Goal: Feedback & Contribution: Contribute content

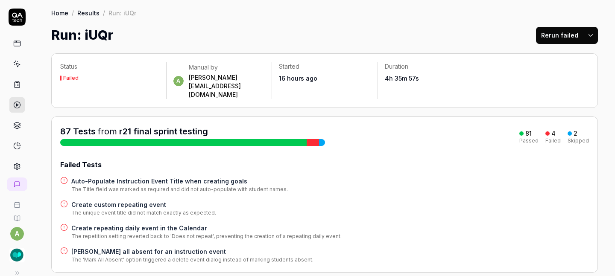
scroll to position [9, 0]
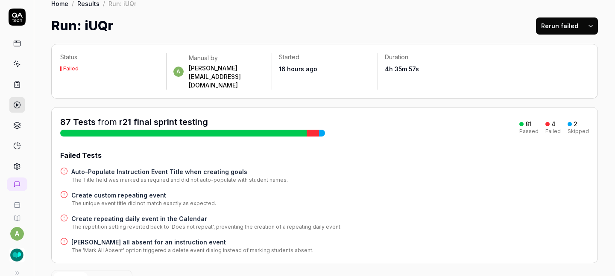
click at [148, 191] on h4 "Create custom repeating event" at bounding box center [143, 195] width 145 height 9
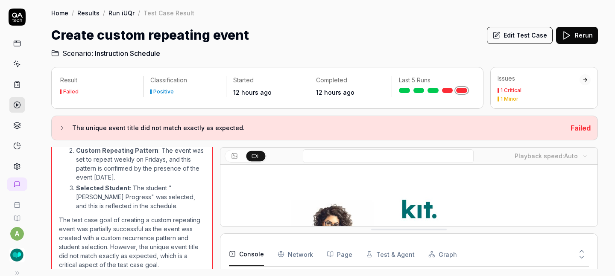
scroll to position [3, 0]
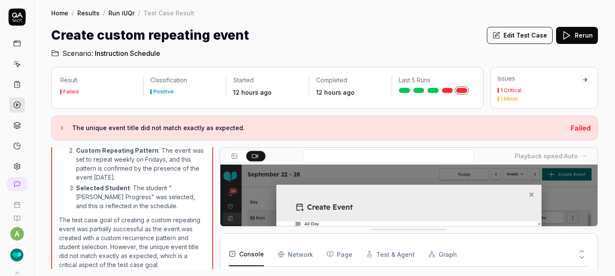
click at [516, 31] on button "Edit Test Case" at bounding box center [520, 35] width 66 height 17
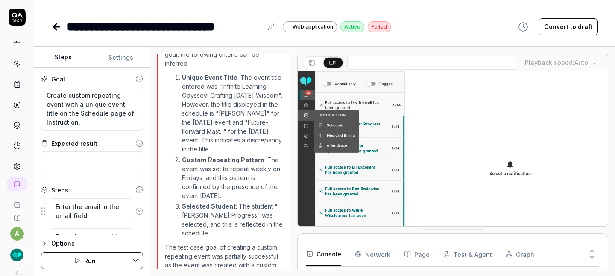
scroll to position [954, 0]
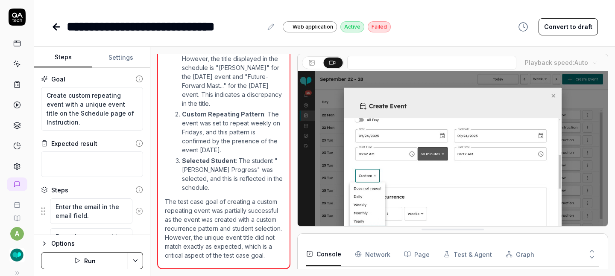
click at [599, 24] on div "**********" at bounding box center [324, 18] width 581 height 36
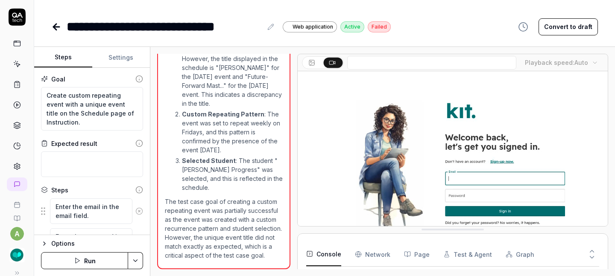
click at [584, 28] on button "Convert to draft" at bounding box center [568, 26] width 59 height 17
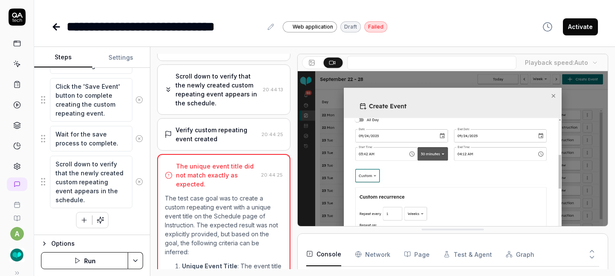
scroll to position [9, 0]
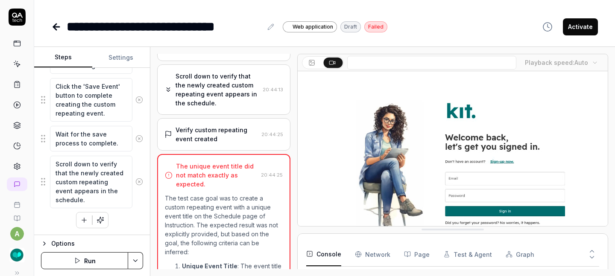
click at [98, 258] on button "Run" at bounding box center [84, 260] width 87 height 17
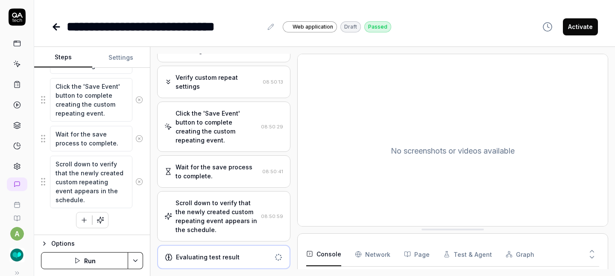
scroll to position [665, 0]
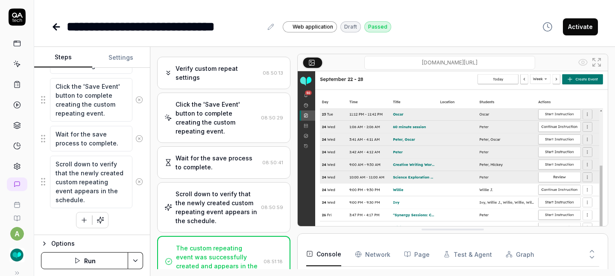
click at [579, 26] on button "Activate" at bounding box center [580, 26] width 35 height 17
click at [56, 26] on icon at bounding box center [56, 27] width 10 height 10
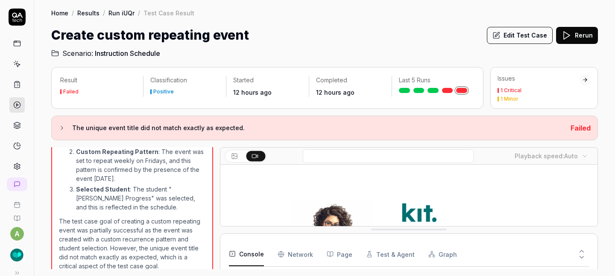
scroll to position [895, 0]
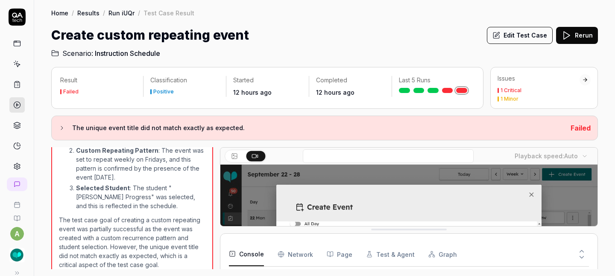
click at [123, 13] on link "Run iUQr" at bounding box center [122, 13] width 26 height 9
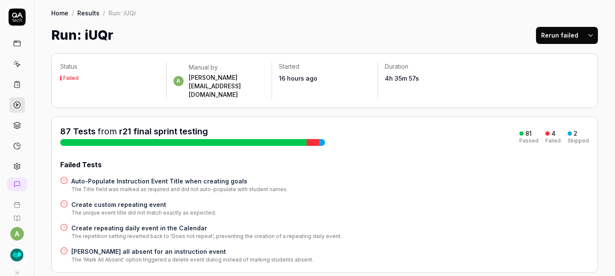
click at [156, 224] on h4 "Create repeating daily event in the Calendar" at bounding box center [206, 228] width 270 height 9
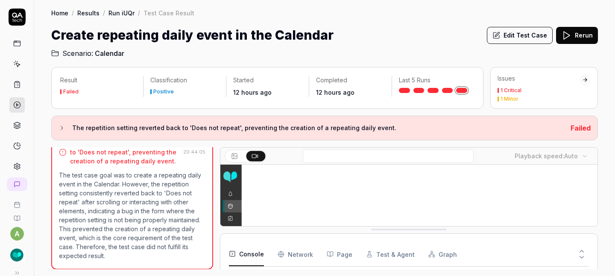
scroll to position [3, 0]
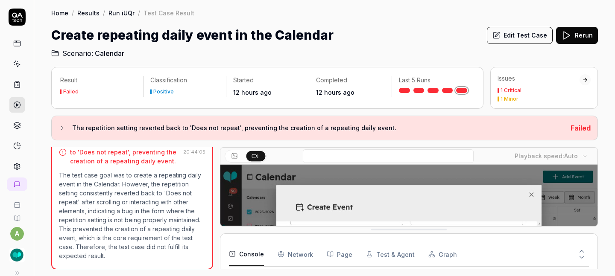
click at [532, 39] on button "Edit Test Case" at bounding box center [520, 35] width 66 height 17
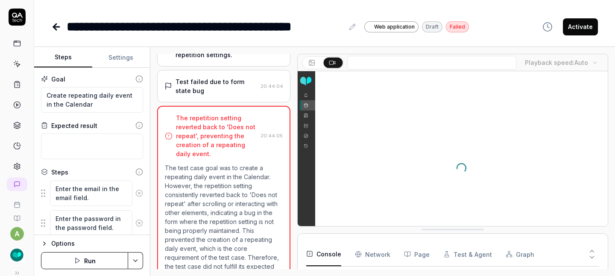
scroll to position [851, 0]
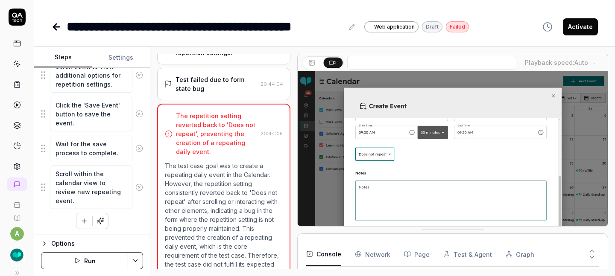
scroll to position [455, 0]
click at [90, 263] on button "Run" at bounding box center [84, 260] width 87 height 17
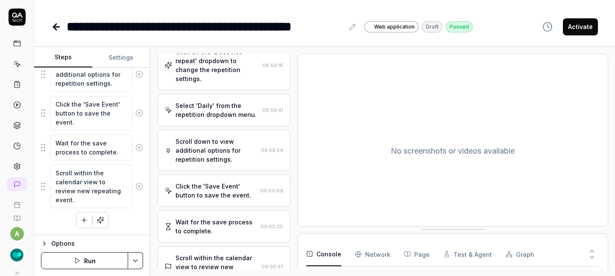
scroll to position [387, 0]
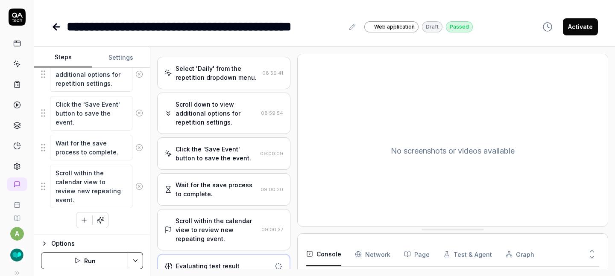
click at [577, 26] on button "Activate" at bounding box center [580, 26] width 35 height 17
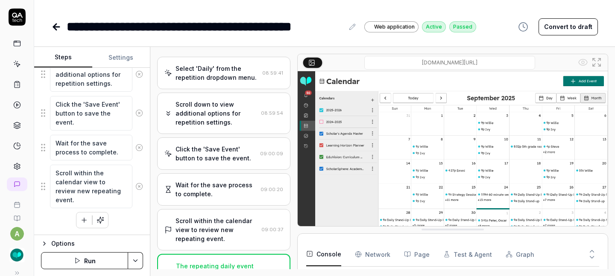
click at [58, 26] on icon at bounding box center [56, 27] width 10 height 10
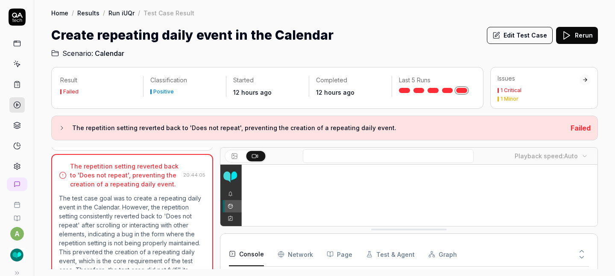
scroll to position [828, 0]
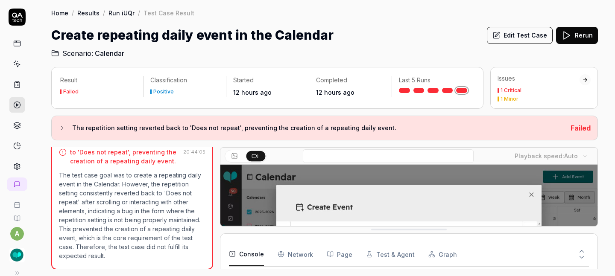
click at [129, 15] on link "Run iUQr" at bounding box center [122, 13] width 26 height 9
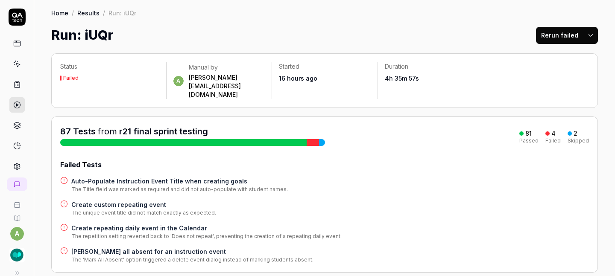
click at [564, 33] on button "Rerun failed" at bounding box center [559, 35] width 47 height 17
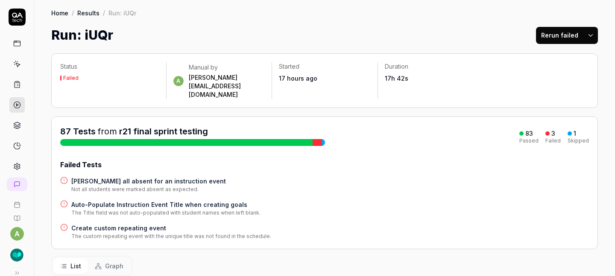
click at [144, 224] on h4 "Create custom repeating event" at bounding box center [171, 228] width 200 height 9
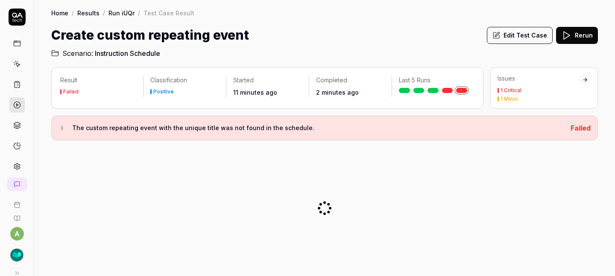
click at [520, 33] on button "Edit Test Case" at bounding box center [520, 35] width 66 height 17
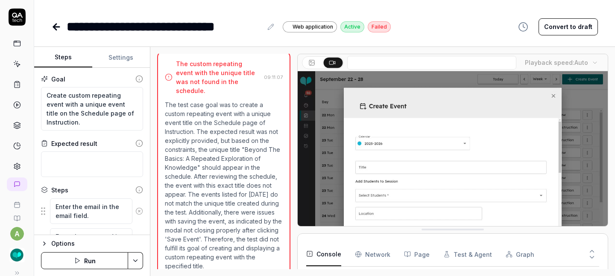
scroll to position [1398, 0]
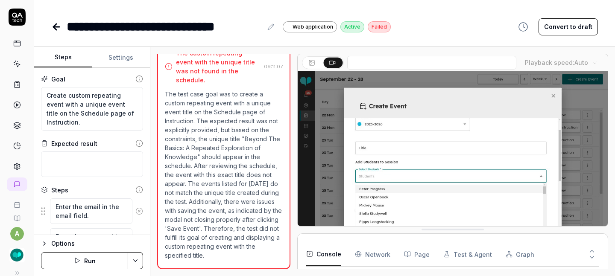
click at [567, 29] on button "Convert to draft" at bounding box center [568, 26] width 59 height 17
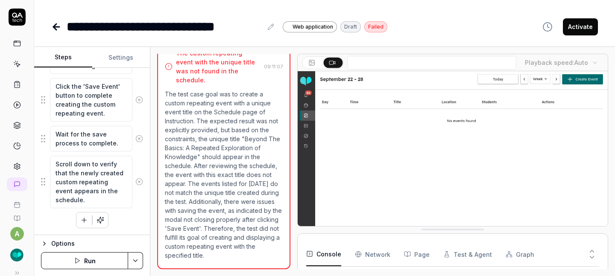
scroll to position [9, 0]
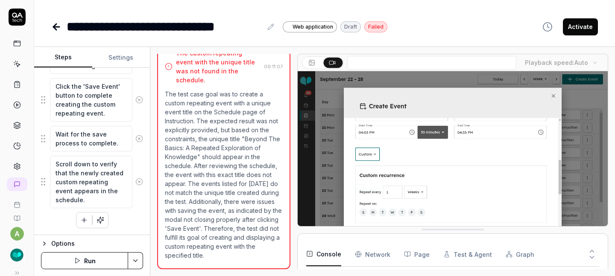
click at [82, 260] on button "Run" at bounding box center [84, 260] width 87 height 17
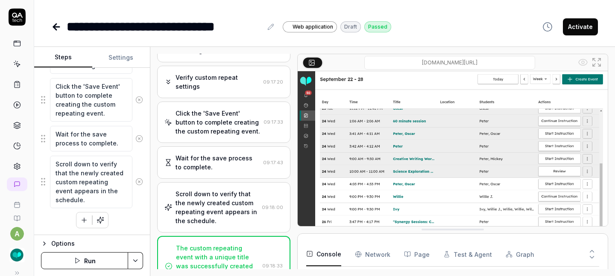
scroll to position [704, 0]
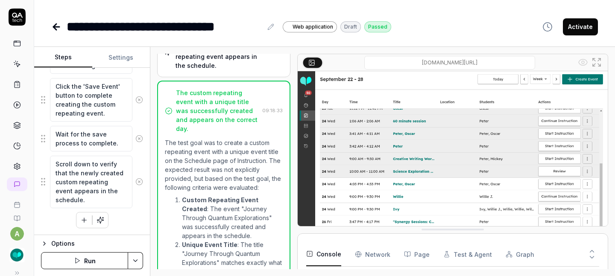
click at [576, 23] on button "Activate" at bounding box center [580, 26] width 35 height 17
click at [58, 29] on icon at bounding box center [56, 27] width 10 height 10
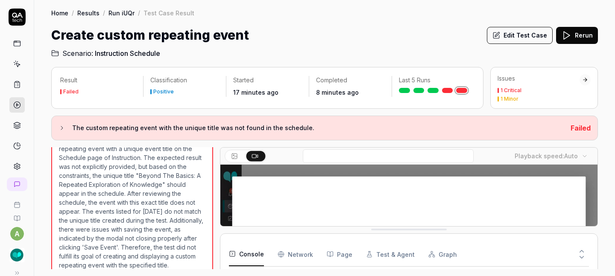
scroll to position [1312, 0]
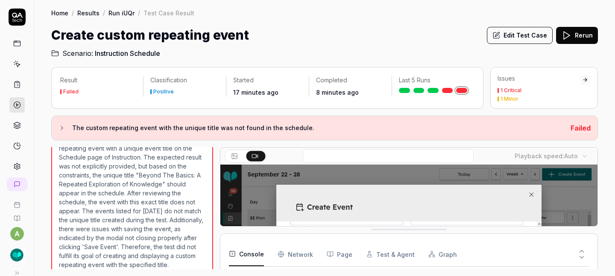
click at [118, 14] on link "Run iUQr" at bounding box center [122, 13] width 26 height 9
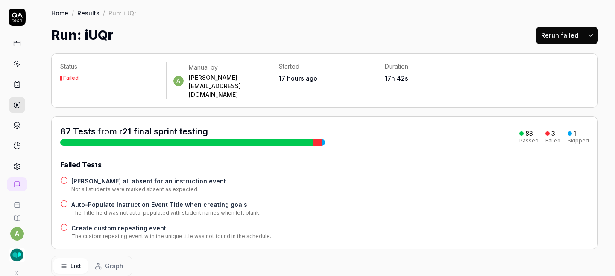
click at [551, 36] on button "Rerun failed" at bounding box center [559, 35] width 47 height 17
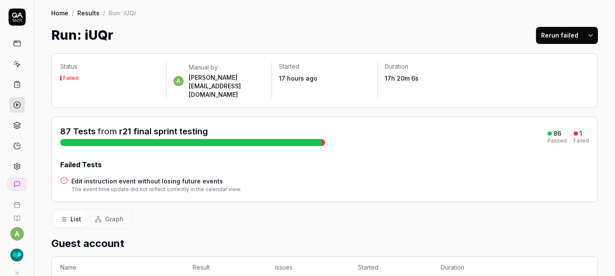
click at [179, 177] on h4 "Edit instruction event without losing future events" at bounding box center [156, 181] width 170 height 9
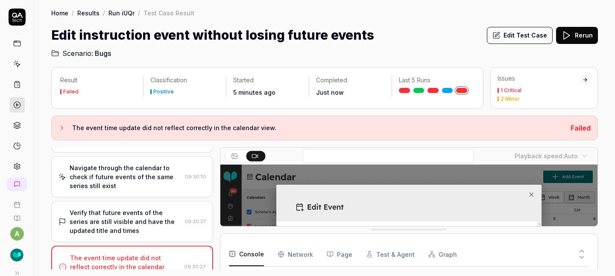
click at [516, 44] on div "Edit Test Case Rerun" at bounding box center [542, 35] width 111 height 19
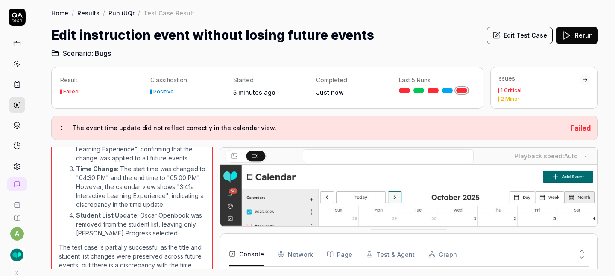
click at [516, 36] on button "Edit Test Case" at bounding box center [520, 35] width 66 height 17
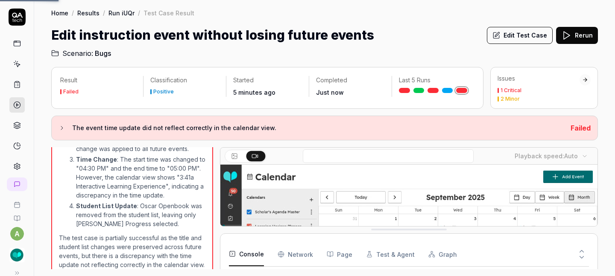
scroll to position [21, 0]
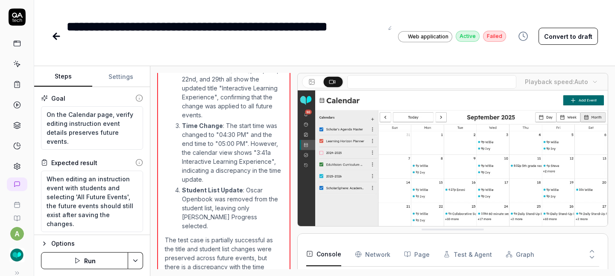
scroll to position [814, 0]
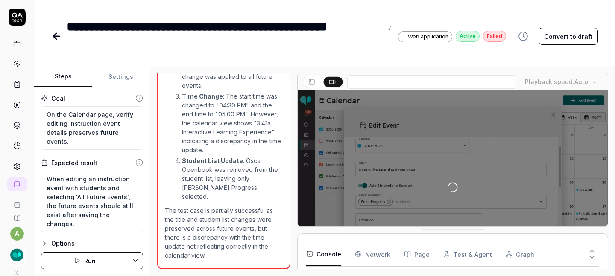
click at [573, 38] on button "Convert to draft" at bounding box center [568, 36] width 59 height 17
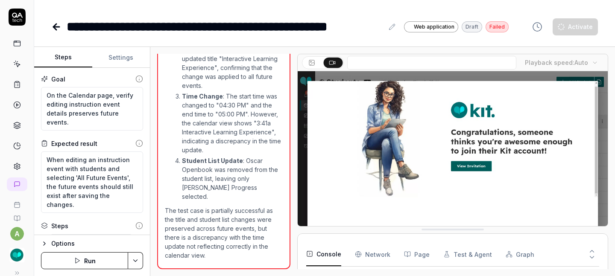
scroll to position [795, 0]
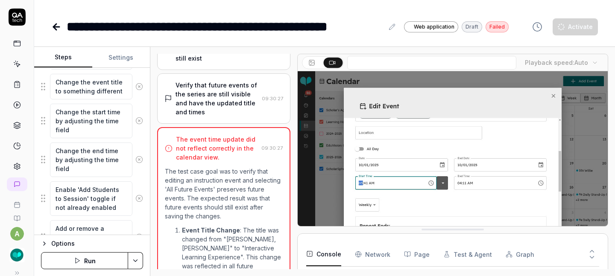
scroll to position [578, 0]
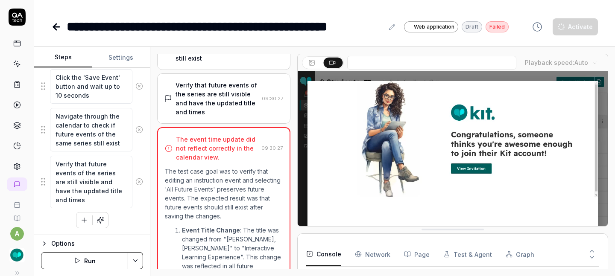
click at [83, 261] on button "Run" at bounding box center [84, 260] width 87 height 17
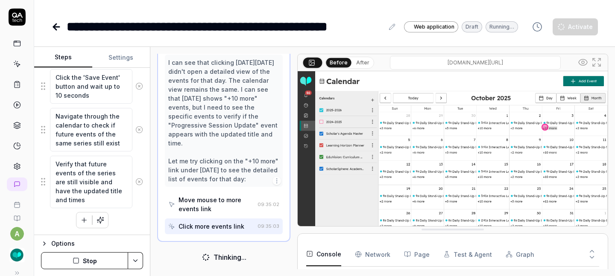
scroll to position [837, 0]
type textarea "*"
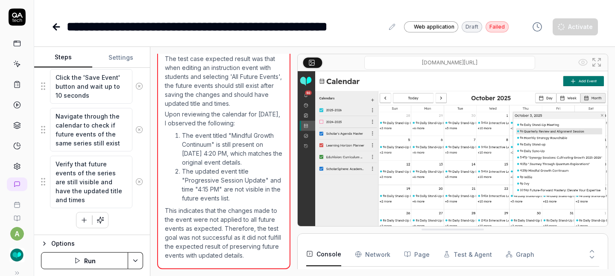
scroll to position [662, 0]
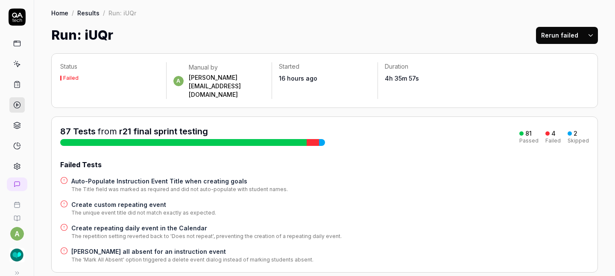
click at [16, 146] on icon at bounding box center [17, 146] width 8 height 8
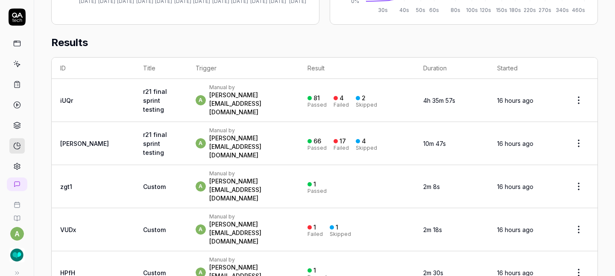
scroll to position [263, 0]
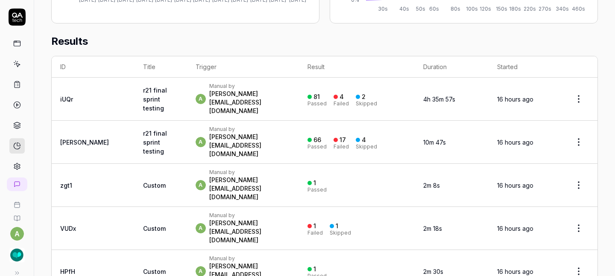
click at [135, 121] on td "r21 final sprint testing" at bounding box center [161, 142] width 53 height 43
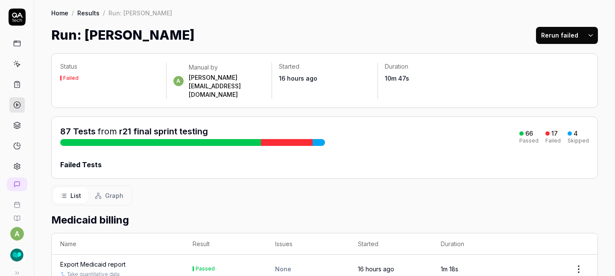
click at [74, 126] on div "87 Tests from r21 final sprint testing" at bounding box center [134, 132] width 148 height 12
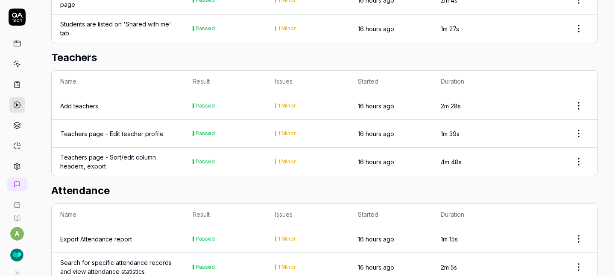
scroll to position [2368, 0]
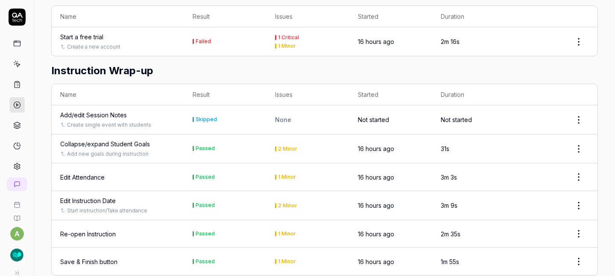
click at [14, 144] on icon at bounding box center [17, 146] width 8 height 8
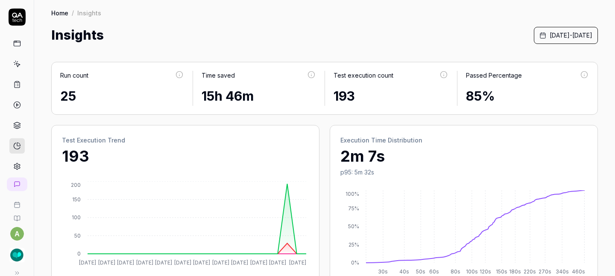
click at [550, 38] on span "September 1st, 2025 - September 24th, 2025" at bounding box center [571, 35] width 43 height 9
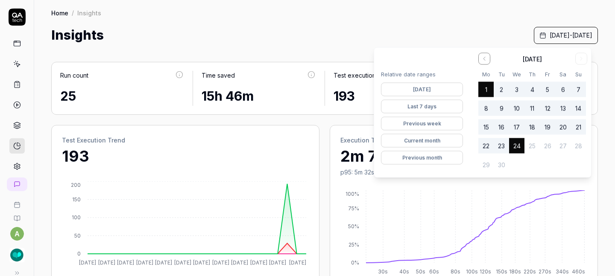
click at [503, 143] on button "23" at bounding box center [501, 145] width 15 height 15
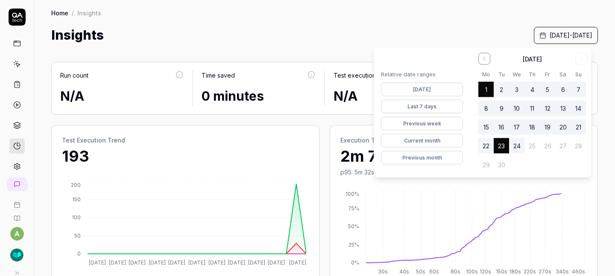
click at [486, 146] on button "22" at bounding box center [486, 145] width 15 height 15
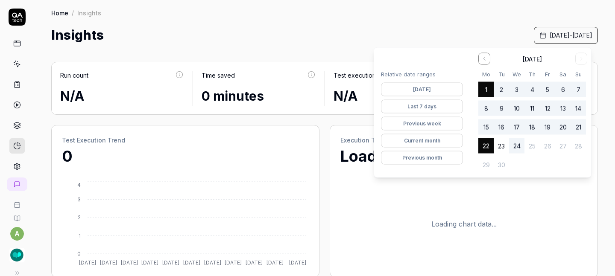
click at [501, 146] on button "23" at bounding box center [501, 145] width 15 height 15
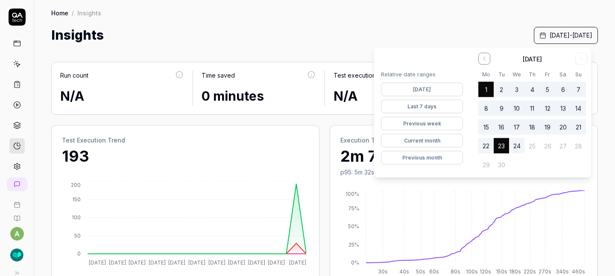
click at [423, 107] on button "Last 7 days" at bounding box center [422, 107] width 82 height 14
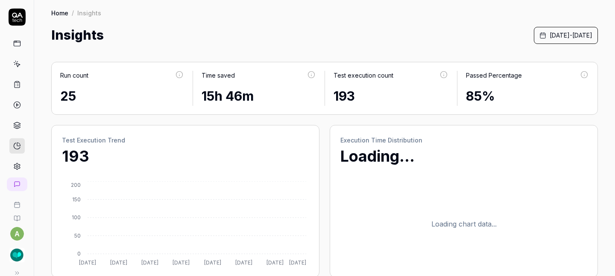
click at [393, 21] on div "Home / Insights Home / Insights Insights September 17th, 2025 - September 24th,…" at bounding box center [324, 22] width 581 height 45
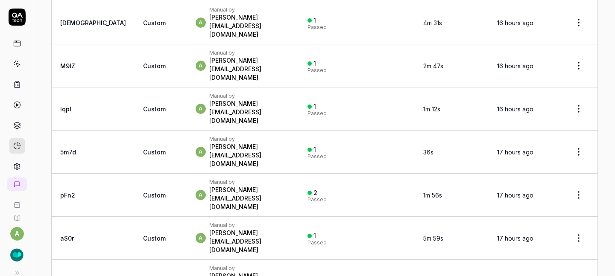
scroll to position [1114, 0]
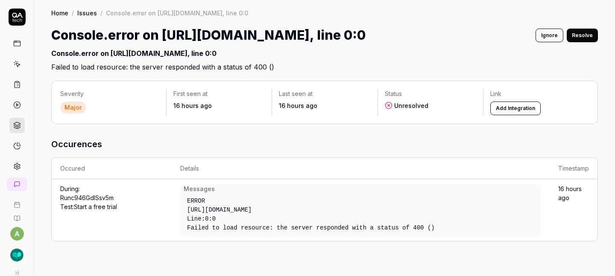
click at [540, 32] on button "Ignore" at bounding box center [550, 36] width 28 height 14
click at [13, 129] on icon at bounding box center [17, 126] width 8 height 8
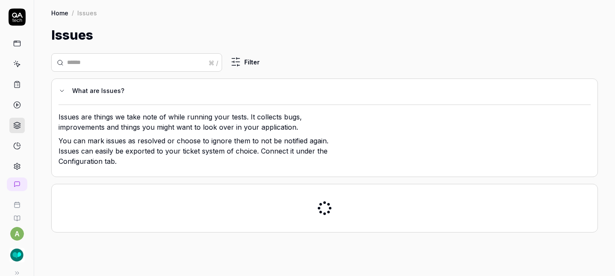
click at [17, 146] on icon at bounding box center [18, 144] width 3 height 3
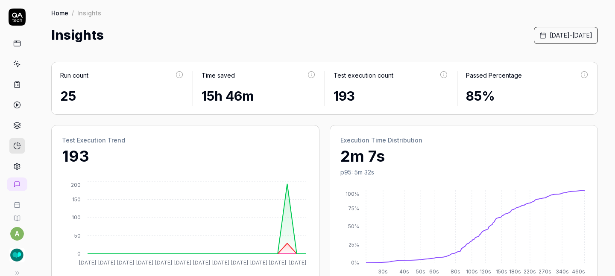
click at [550, 34] on span "September 1st, 2025 - September 24th, 2025" at bounding box center [571, 35] width 43 height 9
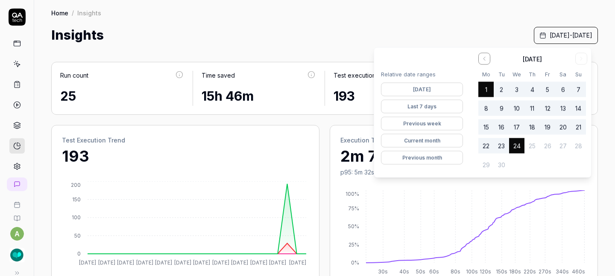
click at [422, 157] on button "Previous month" at bounding box center [422, 158] width 82 height 14
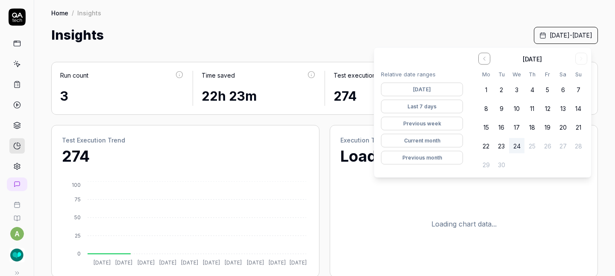
click at [329, 18] on div "Home / Insights Home / Insights Insights August 1st, 2025 - August 31st, 2025" at bounding box center [324, 22] width 581 height 45
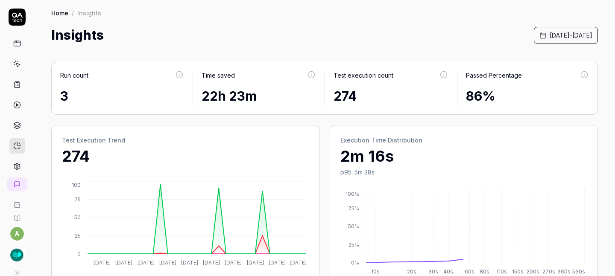
click at [550, 37] on span "August 1st, 2025 - August 31st, 2025" at bounding box center [571, 35] width 43 height 9
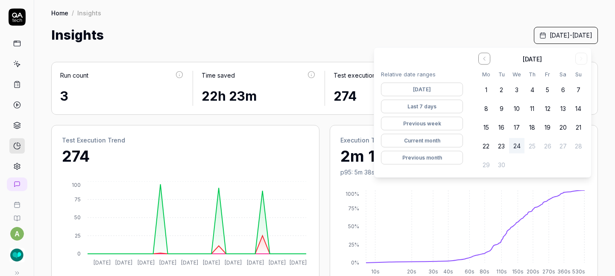
click at [483, 61] on icon "Go to the Previous Month" at bounding box center [484, 59] width 7 height 7
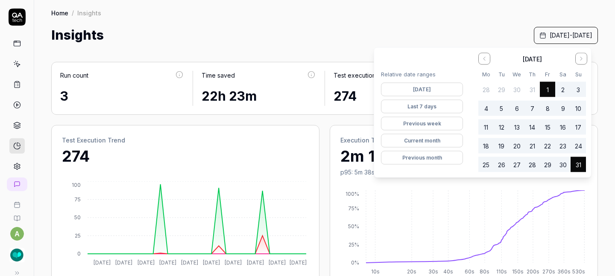
click at [483, 61] on icon "Go to the Previous Month" at bounding box center [484, 59] width 7 height 7
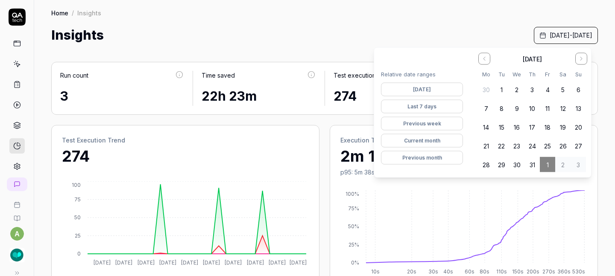
click at [377, 26] on div "Insights [DATE] - [DATE]" at bounding box center [324, 35] width 547 height 19
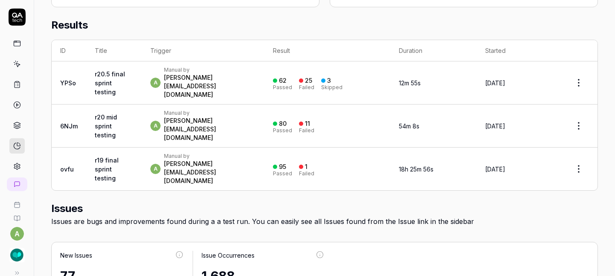
scroll to position [272, 0]
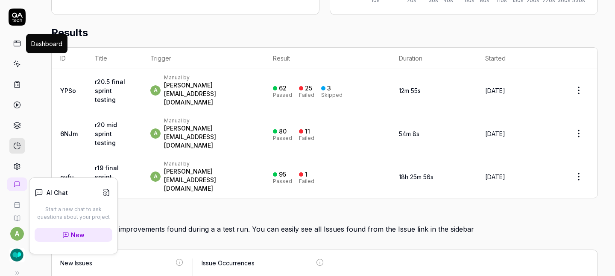
click at [13, 40] on icon at bounding box center [17, 44] width 8 height 8
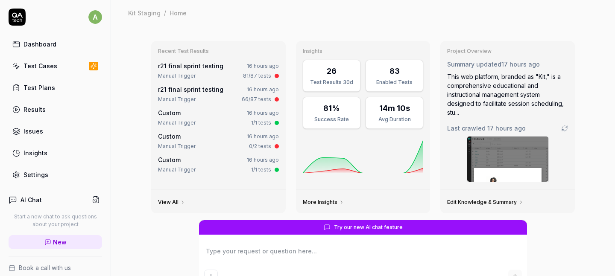
click at [319, 203] on link "More Insights" at bounding box center [323, 202] width 41 height 7
type textarea "*"
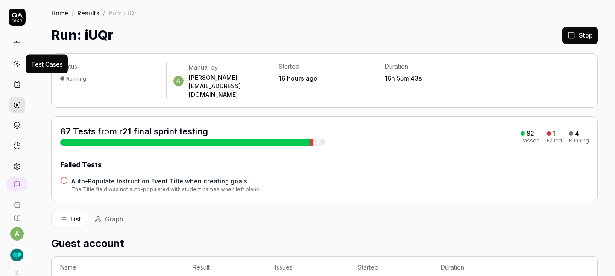
click at [15, 62] on icon at bounding box center [17, 64] width 8 height 8
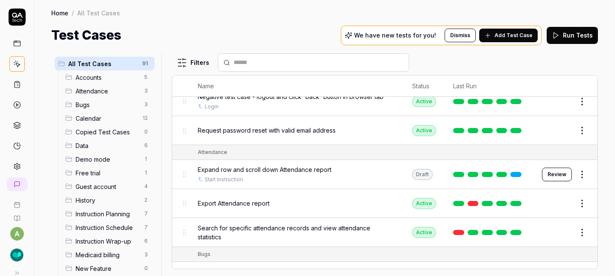
scroll to position [115, 0]
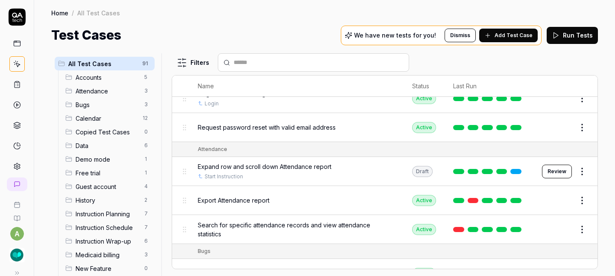
click at [558, 169] on button "Review" at bounding box center [557, 172] width 30 height 14
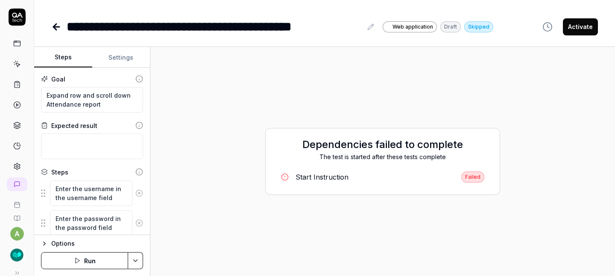
click at [102, 255] on button "Run" at bounding box center [84, 260] width 87 height 17
click at [101, 260] on button "Run" at bounding box center [84, 260] width 87 height 17
click at [110, 257] on button "Run" at bounding box center [84, 260] width 87 height 17
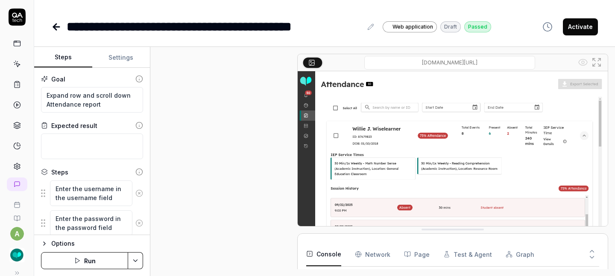
scroll to position [232, 0]
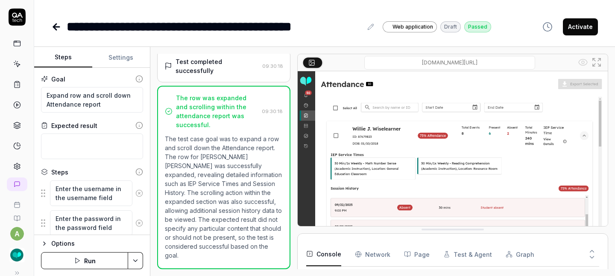
click at [581, 25] on button "Activate" at bounding box center [580, 26] width 35 height 17
type textarea "*"
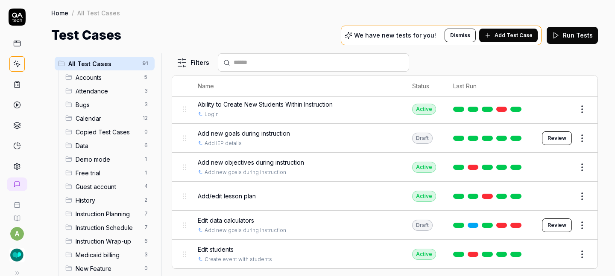
scroll to position [1307, 0]
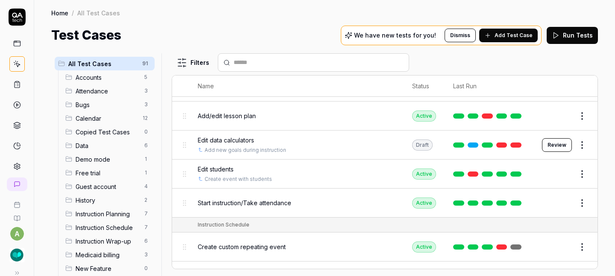
click at [551, 138] on button "Review" at bounding box center [557, 145] width 30 height 14
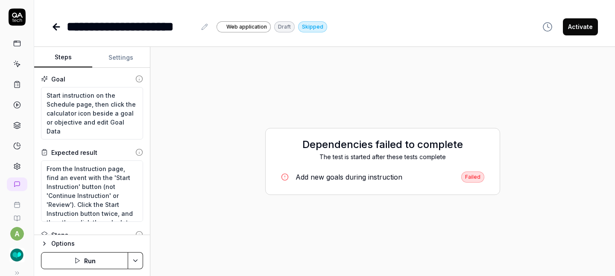
click at [110, 261] on button "Run" at bounding box center [84, 260] width 87 height 17
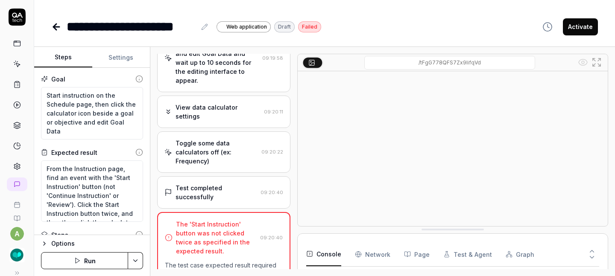
scroll to position [389, 0]
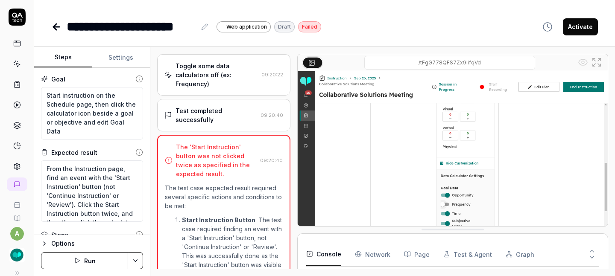
click at [105, 261] on button "Run" at bounding box center [84, 260] width 87 height 17
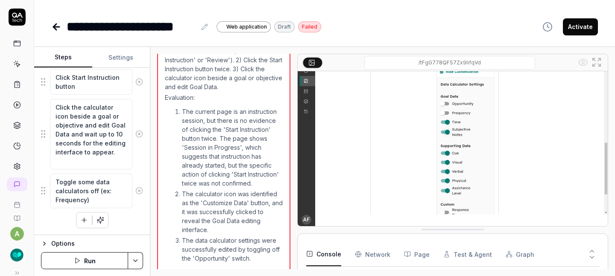
scroll to position [410, 0]
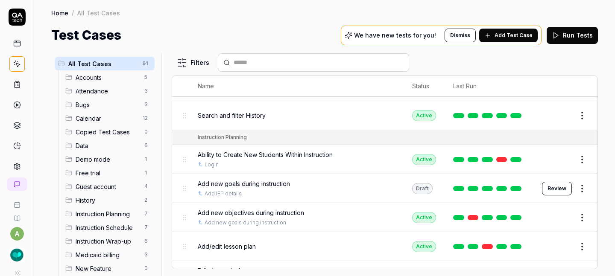
scroll to position [1178, 0]
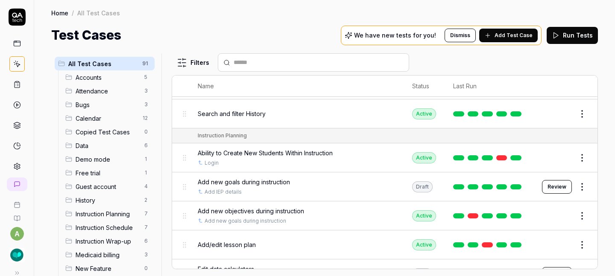
click at [552, 180] on button "Review" at bounding box center [557, 187] width 30 height 14
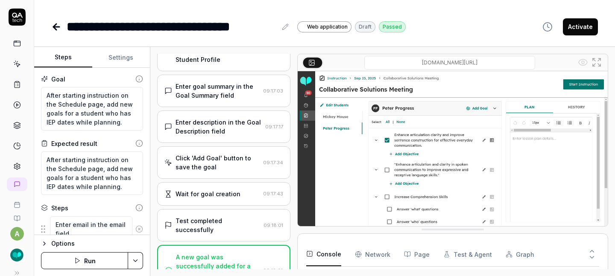
scroll to position [396, 0]
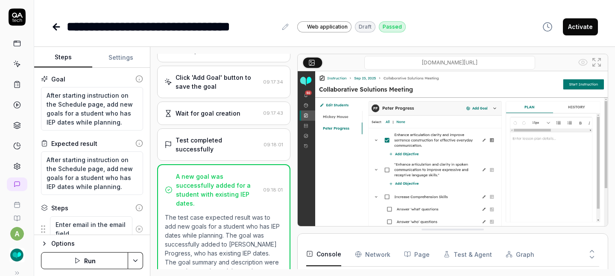
click at [574, 26] on button "Activate" at bounding box center [580, 26] width 35 height 17
type textarea "*"
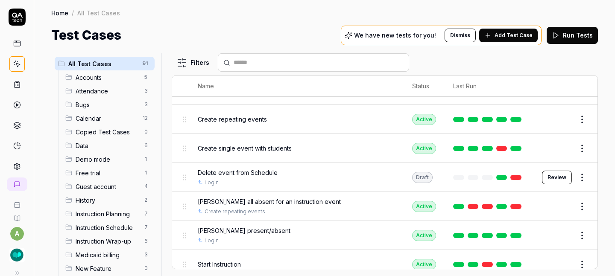
scroll to position [1465, 0]
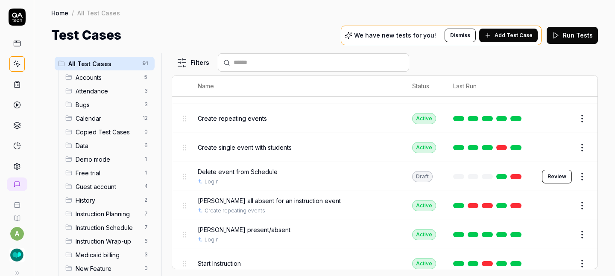
click at [549, 170] on button "Review" at bounding box center [557, 177] width 30 height 14
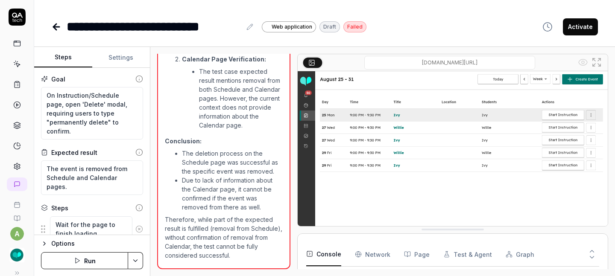
scroll to position [35, 0]
click at [90, 260] on button "Run" at bounding box center [84, 260] width 87 height 17
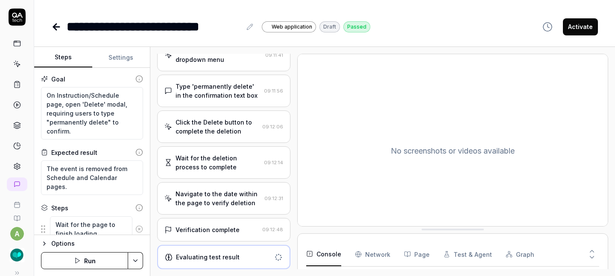
scroll to position [294, 0]
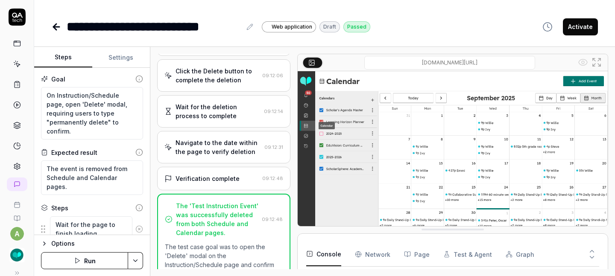
click at [581, 29] on button "Activate" at bounding box center [580, 26] width 35 height 17
type textarea "*"
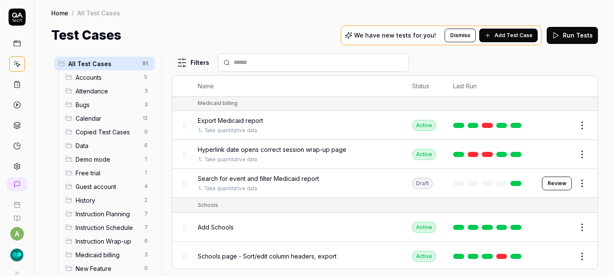
scroll to position [1837, 0]
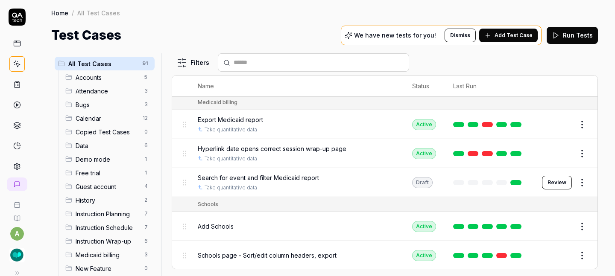
click at [547, 176] on button "Review" at bounding box center [557, 183] width 30 height 14
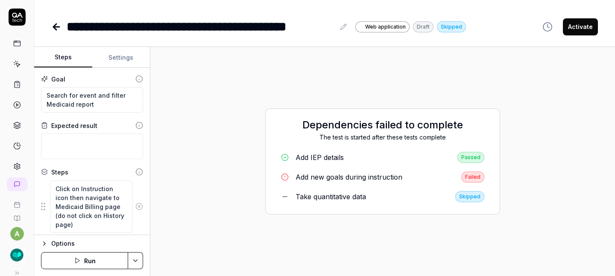
click at [97, 258] on button "Run" at bounding box center [84, 260] width 87 height 17
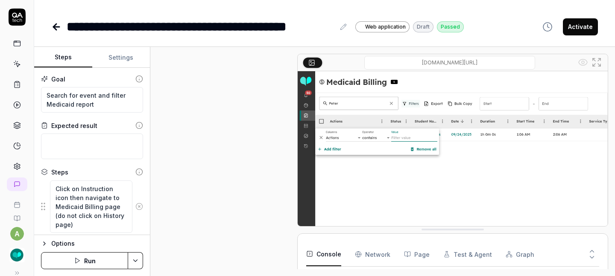
scroll to position [160, 0]
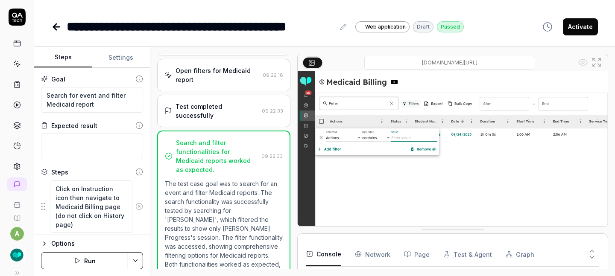
click at [579, 30] on button "Activate" at bounding box center [580, 26] width 35 height 17
type textarea "*"
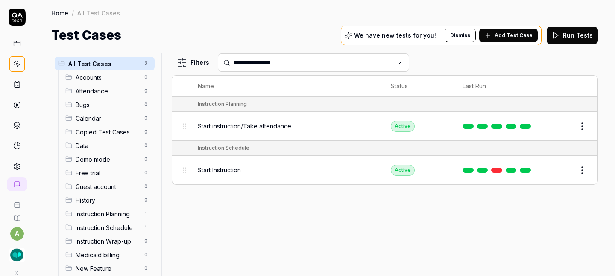
type input "**********"
click at [211, 166] on span "Start Instruction" at bounding box center [219, 170] width 43 height 9
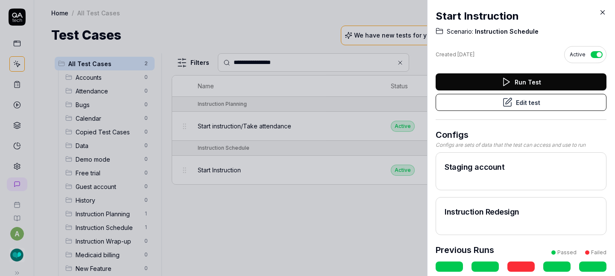
click at [591, 53] on button "button" at bounding box center [597, 54] width 12 height 7
click at [516, 101] on button "Edit test" at bounding box center [521, 102] width 171 height 17
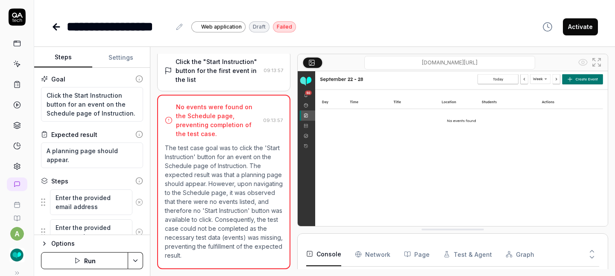
scroll to position [18, 0]
click at [106, 52] on button "Settings" at bounding box center [121, 57] width 58 height 21
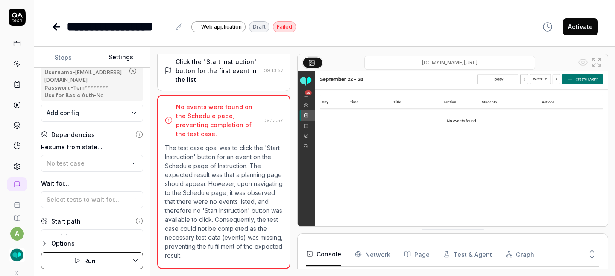
scroll to position [123, 0]
click at [90, 160] on div "No test case" at bounding box center [88, 162] width 82 height 9
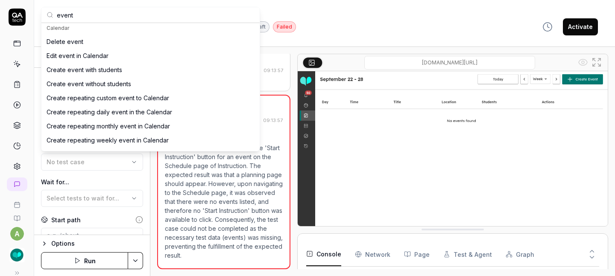
scroll to position [96, 0]
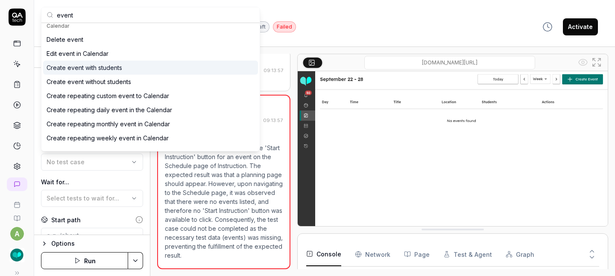
type input "event"
click at [97, 69] on div "Create event with students" at bounding box center [85, 67] width 76 height 9
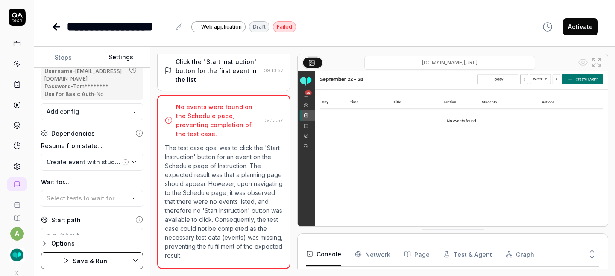
click at [97, 261] on button "Save & Run" at bounding box center [84, 260] width 87 height 17
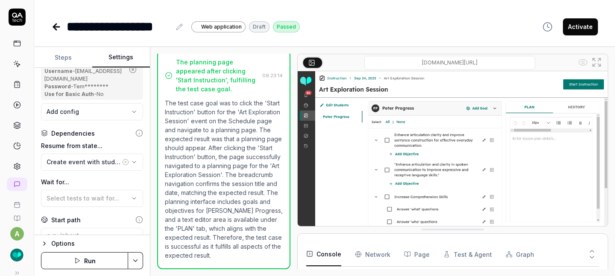
scroll to position [277, 0]
click at [581, 27] on button "Activate" at bounding box center [580, 26] width 35 height 17
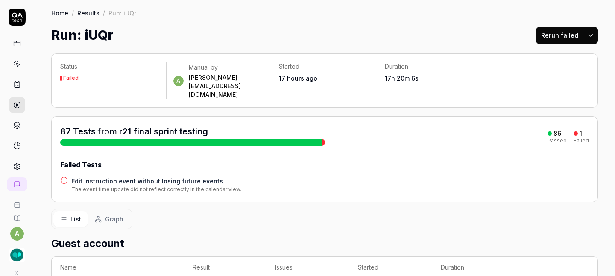
click at [15, 144] on icon at bounding box center [17, 146] width 8 height 8
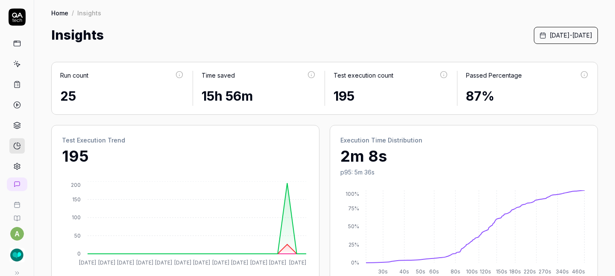
click at [550, 36] on span "[DATE] - [DATE]" at bounding box center [571, 35] width 43 height 9
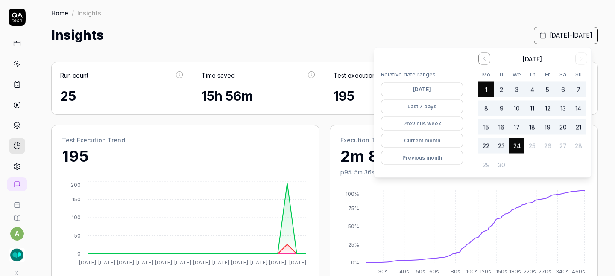
click at [485, 62] on button "Go to the Previous Month" at bounding box center [485, 59] width 12 height 12
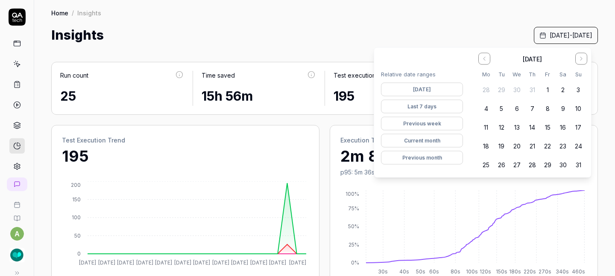
click at [485, 62] on button "Go to the Previous Month" at bounding box center [485, 59] width 12 height 12
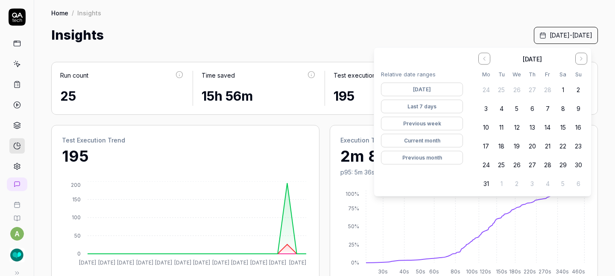
click at [563, 89] on button "1" at bounding box center [562, 89] width 15 height 15
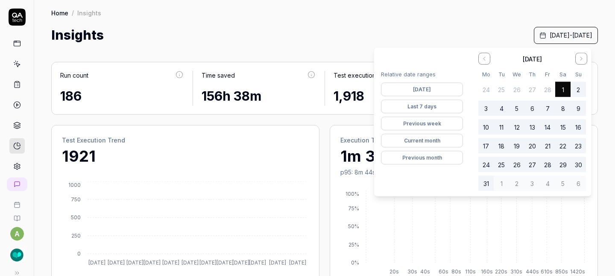
click at [380, 32] on div "Insights March 1st, 2025 - September 24th, 2025" at bounding box center [324, 35] width 547 height 19
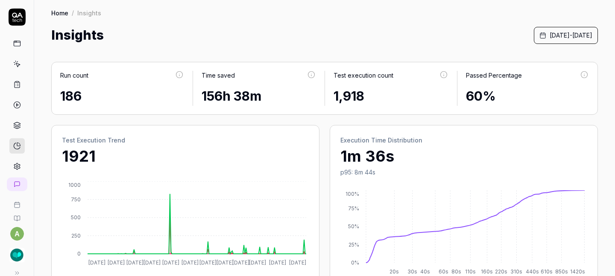
click at [550, 36] on span "March 1st, 2025 - September 24th, 2025" at bounding box center [571, 35] width 43 height 9
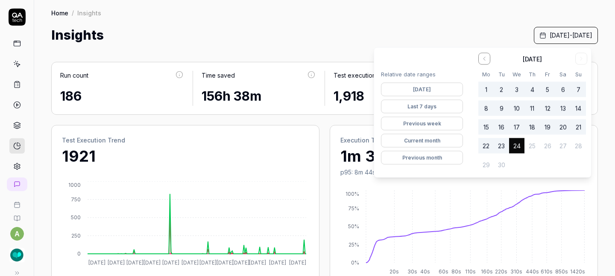
click at [487, 86] on button "1" at bounding box center [486, 89] width 15 height 15
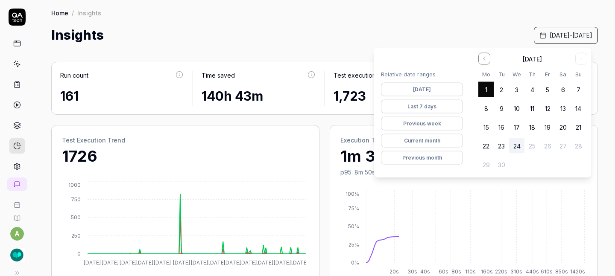
click at [513, 141] on button "24" at bounding box center [516, 145] width 15 height 15
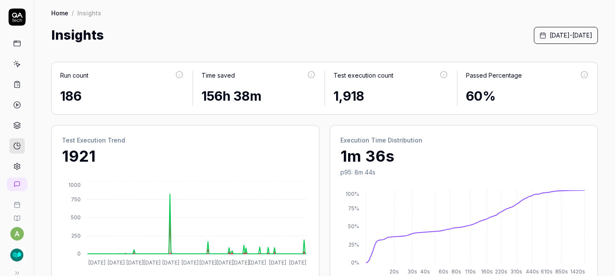
click at [369, 9] on div "Home / Insights" at bounding box center [324, 13] width 547 height 9
click at [550, 31] on span "March 1st, 2025 - September 24th, 2025" at bounding box center [571, 35] width 43 height 9
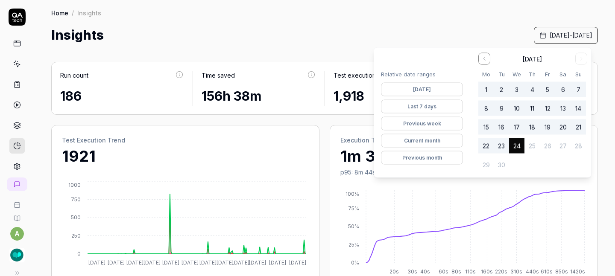
click at [487, 89] on button "1" at bounding box center [486, 89] width 15 height 15
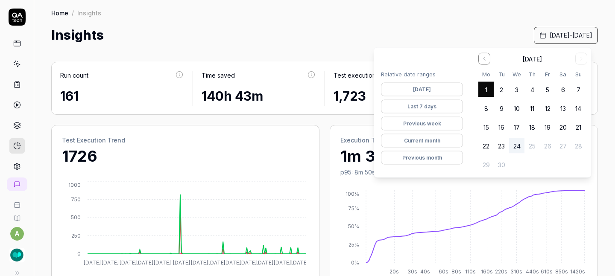
click at [516, 146] on button "24" at bounding box center [516, 145] width 15 height 15
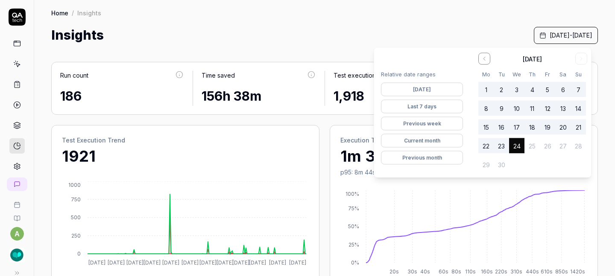
click at [443, 143] on button "Current month" at bounding box center [422, 141] width 82 height 14
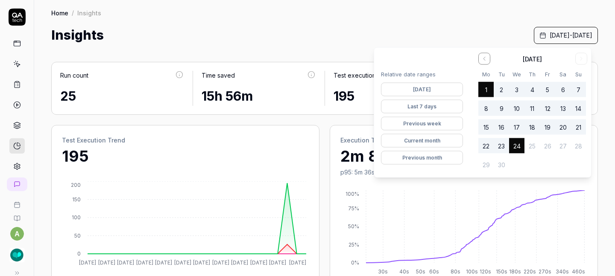
click at [405, 16] on div "Home / Insights" at bounding box center [324, 13] width 547 height 9
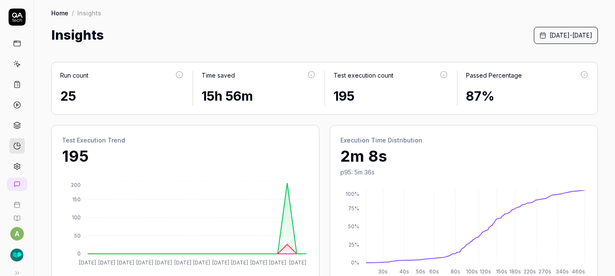
click at [550, 38] on span "September 1st, 2025 - September 24th, 2025" at bounding box center [571, 35] width 43 height 9
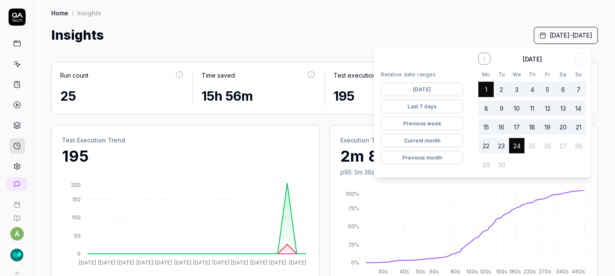
click at [431, 158] on button "Previous month" at bounding box center [422, 158] width 82 height 14
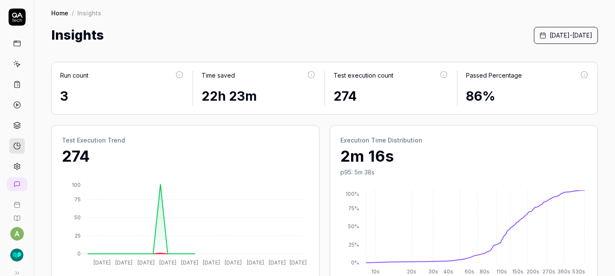
click at [404, 39] on div "Insights August 1st, 2025 - August 31st, 2025" at bounding box center [324, 35] width 547 height 19
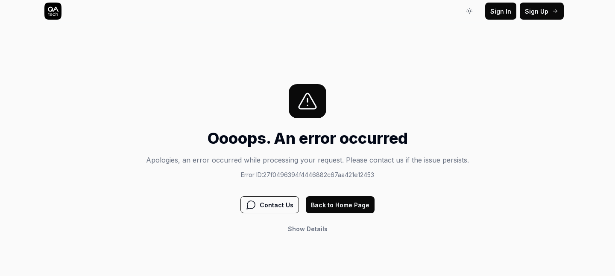
click at [355, 211] on button "Back to Home Page" at bounding box center [340, 205] width 69 height 17
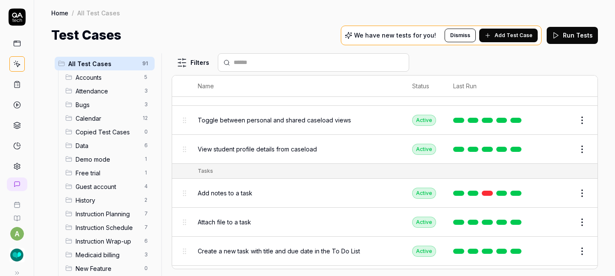
scroll to position [2731, 0]
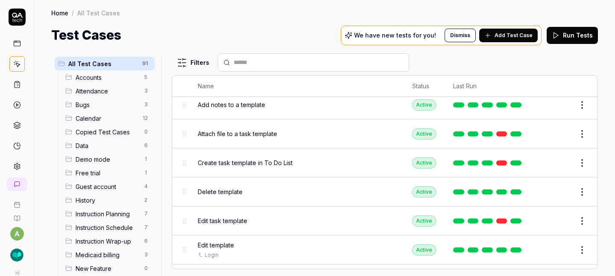
click at [526, 39] on button "Add Test Case" at bounding box center [508, 36] width 59 height 14
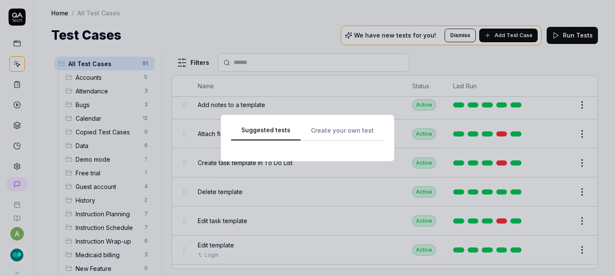
scroll to position [0, 0]
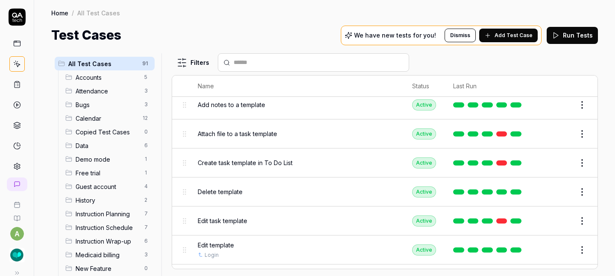
click at [120, 107] on span "Bugs" at bounding box center [108, 104] width 64 height 9
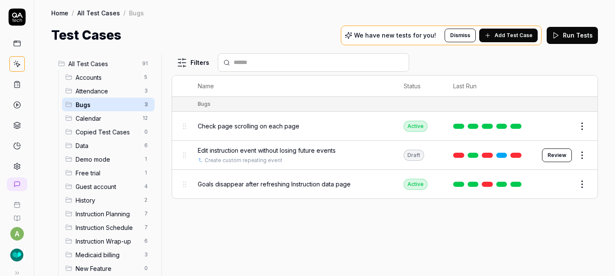
click at [513, 38] on span "Add Test Case" at bounding box center [514, 36] width 38 height 8
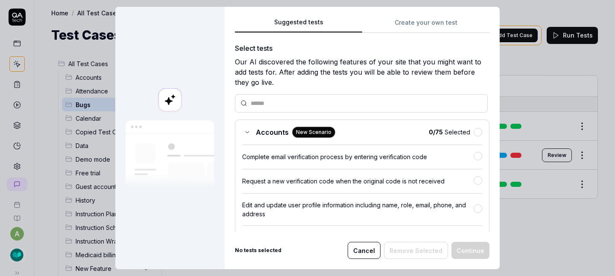
click at [408, 20] on button "Create your own test" at bounding box center [425, 25] width 127 height 15
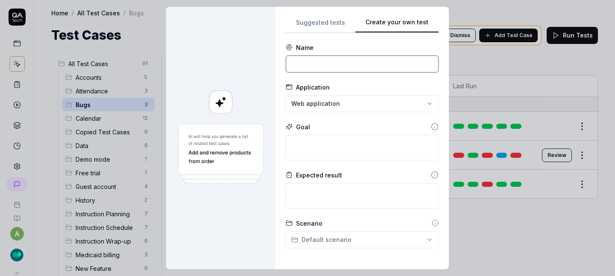
click at [306, 62] on input at bounding box center [362, 64] width 153 height 17
paste input "Log out/back in from each tab and subtab in the left toolbar"
type input "Log out/back in from each tab and subtab in the left toolbar"
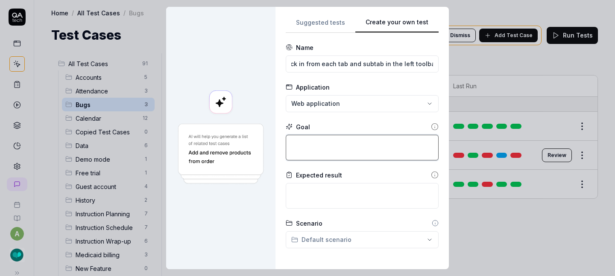
click at [320, 141] on textarea at bounding box center [362, 148] width 153 height 26
paste textarea "Log out/back in from each tab and subtab in the left toolbar"
type textarea "*"
type textarea "Log out/back in from each tab and subtab in the left toolbar"
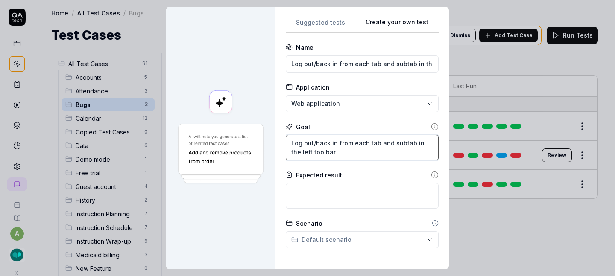
type textarea "*"
type textarea "Log out/back in from each tab and subtab in the left toolbar"
type textarea "*"
type textarea "Log out/back in from each tab and subtab in the left toolbar i"
type textarea "*"
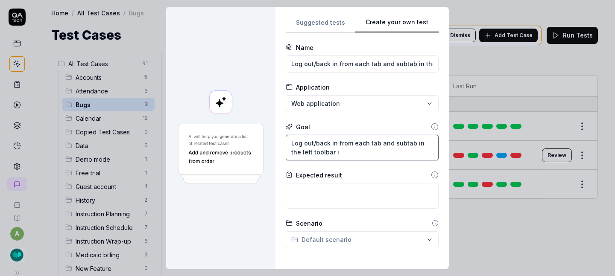
type textarea "Log out/back in from each tab and subtab in the left toolbar in"
type textarea "*"
type textarea "Log out/back in from each tab and subtab in the left toolbar inc"
type textarea "*"
type textarea "Log out/back in from each tab and subtab in the left toolbar incl"
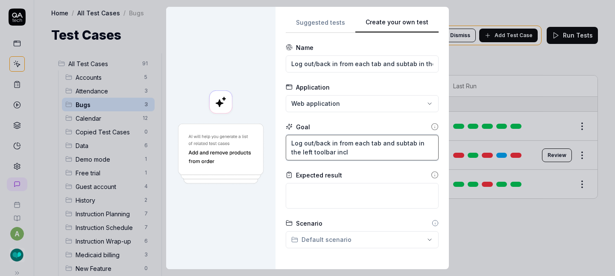
type textarea "*"
type textarea "Log out/back in from each tab and subtab in the left toolbar inclu"
type textarea "*"
type textarea "Log out/back in from each tab and subtab in the left toolbar includ"
type textarea "*"
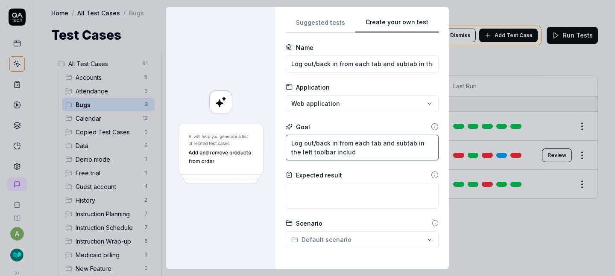
type textarea "Log out/back in from each tab and subtab in the left toolbar includi"
type textarea "*"
type textarea "Log out/back in from each tab and subtab in the left toolbar includin"
type textarea "*"
type textarea "Log out/back in from each tab and subtab in the left toolbar including"
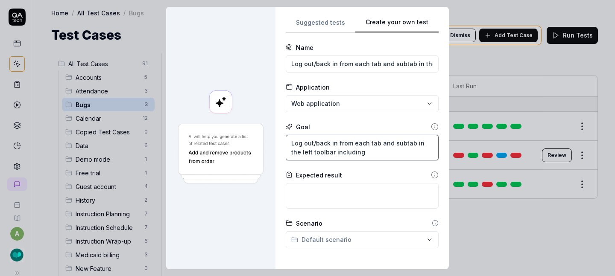
type textarea "*"
type textarea "Log out/back in from each tab and subtab in the left toolbar including"
type textarea "*"
type textarea "Log out/back in from each tab and subtab in the left toolbar including S"
type textarea "*"
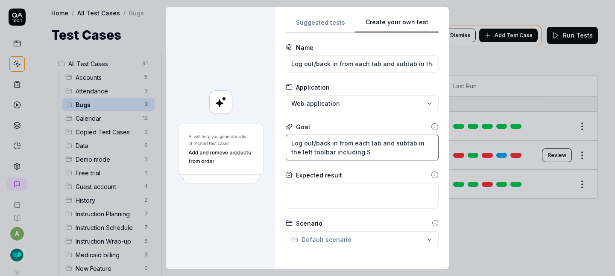
type textarea "Log out/back in from each tab and subtab in the left toolbar including St"
type textarea "*"
type textarea "Log out/back in from each tab and subtab in the left toolbar including Stu"
type textarea "*"
type textarea "Log out/back in from each tab and subtab in the left toolbar including Stud"
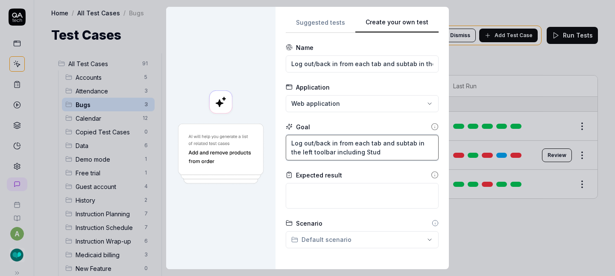
type textarea "*"
type textarea "Log out/back in from each tab and subtab in the left toolbar including Stude"
type textarea "*"
type textarea "Log out/back in from each tab and subtab in the left toolbar including Student"
type textarea "*"
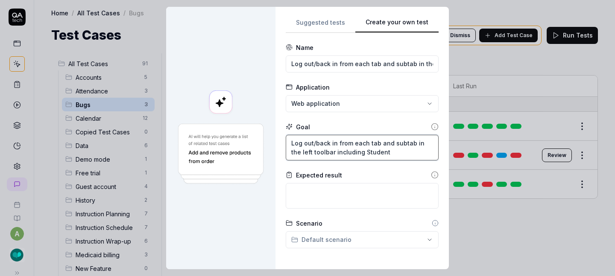
type textarea "Log out/back in from each tab and subtab in the left toolbar including Students"
type textarea "*"
type textarea "Log out/back in from each tab and subtab in the left toolbar including Students,"
type textarea "*"
type textarea "Log out/back in from each tab and subtab in the left toolbar including Students,"
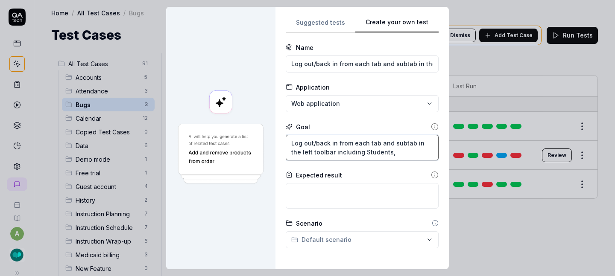
type textarea "*"
type textarea "Log out/back in from each tab and subtab in the left toolbar including Students…"
type textarea "*"
type textarea "Log out/back in from each tab and subtab in the left toolbar including Students…"
type textarea "*"
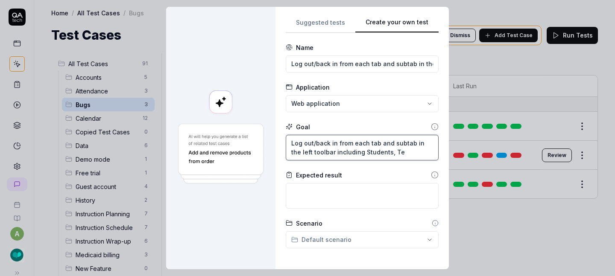
type textarea "Log out/back in from each tab and subtab in the left toolbar including Students…"
type textarea "*"
type textarea "Log out/back in from each tab and subtab in the left toolbar including Students…"
type textarea "*"
type textarea "Log out/back in from each tab and subtab in the left toolbar including Students…"
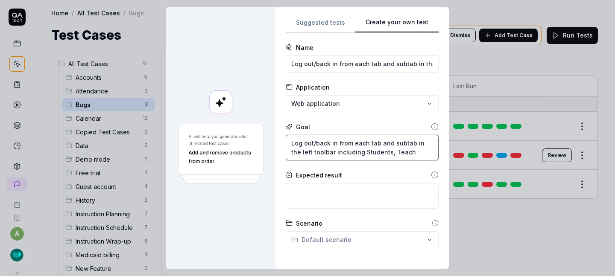
type textarea "*"
type textarea "Log out/back in from each tab and subtab in the left toolbar including Students…"
type textarea "*"
type textarea "Log out/back in from each tab and subtab in the left toolbar including Students…"
type textarea "*"
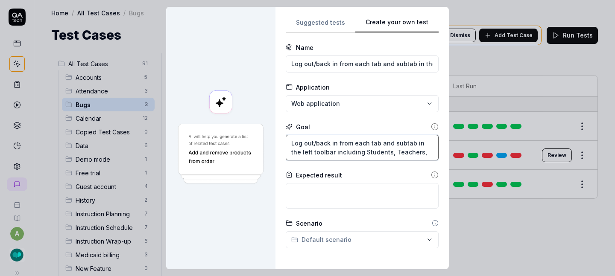
type textarea "Log out/back in from each tab and subtab in the left toolbar including Students…"
type textarea "*"
type textarea "Log out/back in from each tab and subtab in the left toolbar including Students…"
type textarea "*"
type textarea "Log out/back in from each tab and subtab in the left toolbar including Students…"
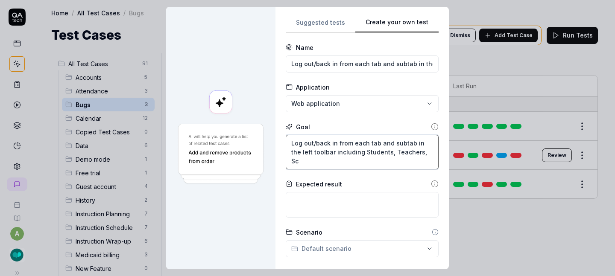
type textarea "*"
type textarea "Log out/back in from each tab and subtab in the left toolbar including Students…"
type textarea "*"
type textarea "Log out/back in from each tab and subtab in the left toolbar including Students…"
type textarea "*"
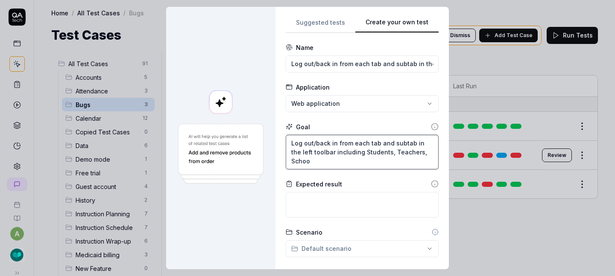
type textarea "Log out/back in from each tab and subtab in the left toolbar including Students…"
type textarea "*"
type textarea "Log out/back in from each tab and subtab in the left toolbar including Students…"
type textarea "*"
type textarea "Log out/back in from each tab and subtab in the left toolbar including Students…"
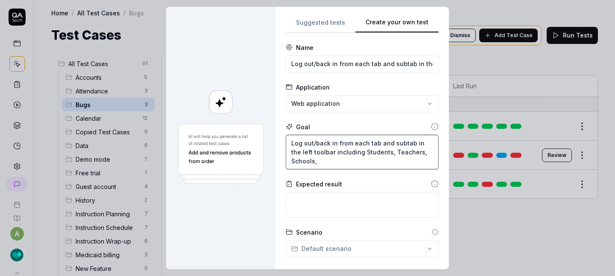
type textarea "*"
type textarea "Log out/back in from each tab and subtab in the left toolbar including Students…"
type textarea "*"
type textarea "Log out/back in from each tab and subtab in the left toolbar including Students…"
type textarea "*"
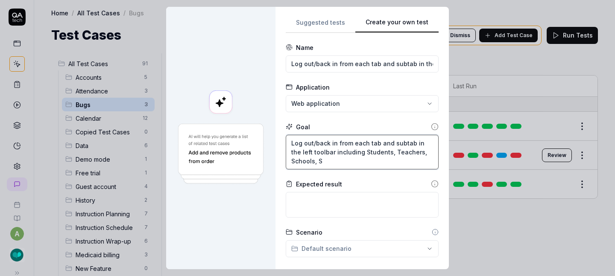
type textarea "Log out/back in from each tab and subtab in the left toolbar including Students…"
type textarea "*"
type textarea "Log out/back in from each tab and subtab in the left toolbar including Students…"
type textarea "*"
type textarea "Log out/back in from each tab and subtab in the left toolbar including Students…"
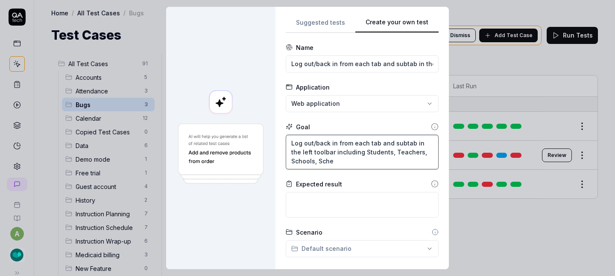
type textarea "*"
type textarea "Log out/back in from each tab and subtab in the left toolbar including Students…"
type textarea "*"
type textarea "Log out/back in from each tab and subtab in the left toolbar including Students…"
type textarea "*"
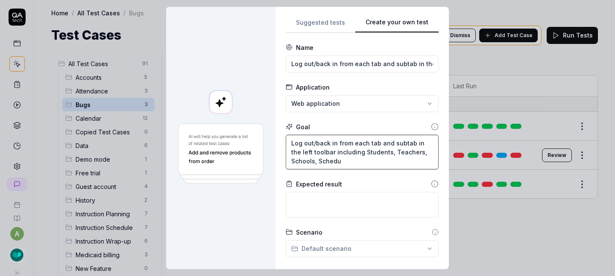
type textarea "Log out/back in from each tab and subtab in the left toolbar including Students…"
type textarea "*"
type textarea "Log out/back in from each tab and subtab in the left toolbar including Students…"
type textarea "*"
type textarea "Log out/back in from each tab and subtab in the left toolbar including Students…"
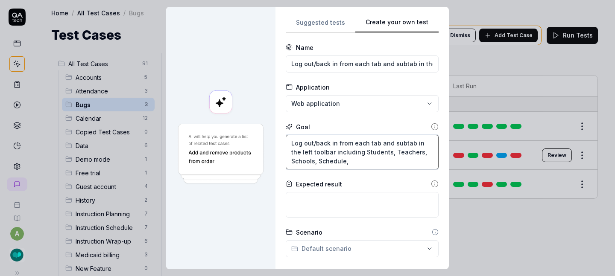
type textarea "*"
type textarea "Log out/back in from each tab and subtab in the left toolbar including Students…"
type textarea "*"
type textarea "Log out/back in from each tab and subtab in the left toolbar including Students…"
type textarea "*"
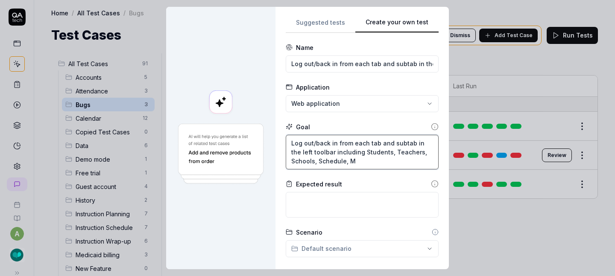
type textarea "Log out/back in from each tab and subtab in the left toolbar including Students…"
type textarea "*"
type textarea "Log out/back in from each tab and subtab in the left toolbar including Students…"
type textarea "*"
type textarea "Log out/back in from each tab and subtab in the left toolbar including Students…"
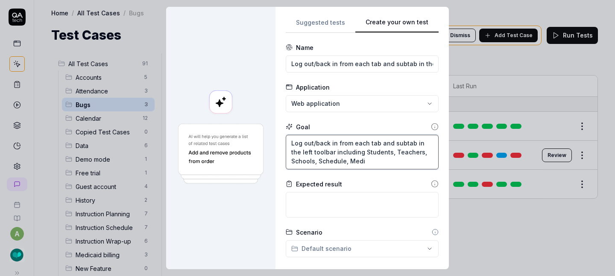
type textarea "*"
type textarea "Log out/back in from each tab and subtab in the left toolbar including Students…"
type textarea "*"
type textarea "Log out/back in from each tab and subtab in the left toolbar including Students…"
type textarea "*"
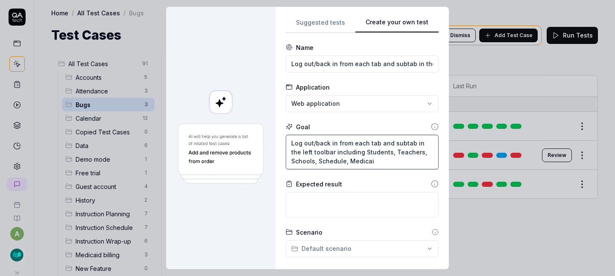
type textarea "Log out/back in from each tab and subtab in the left toolbar including Students…"
type textarea "*"
type textarea "Log out/back in from each tab and subtab in the left toolbar including Students…"
type textarea "*"
type textarea "Log out/back in from each tab and subtab in the left toolbar including Students…"
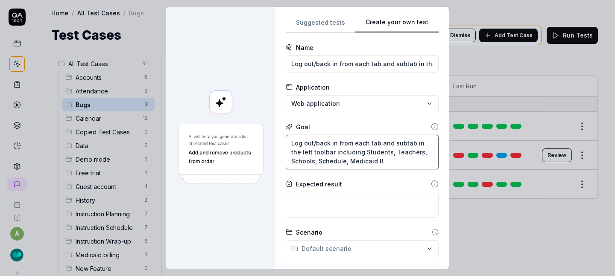
type textarea "*"
type textarea "Log out/back in from each tab and subtab in the left toolbar including Students…"
type textarea "*"
type textarea "Log out/back in from each tab and subtab in the left toolbar including Students…"
type textarea "*"
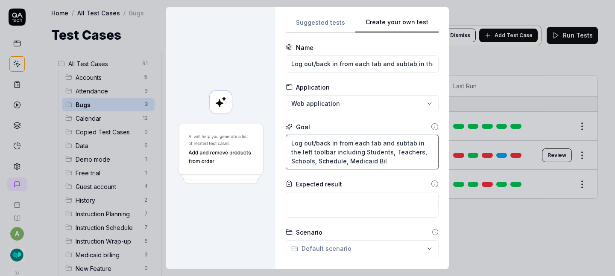
type textarea "Log out/back in from each tab and subtab in the left toolbar including Students…"
type textarea "*"
type textarea "Log out/back in from each tab and subtab in the left toolbar including Students…"
type textarea "*"
type textarea "Log out/back in from each tab and subtab in the left toolbar including Students…"
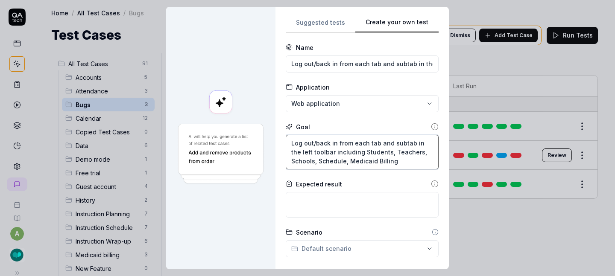
type textarea "*"
type textarea "Log out/back in from each tab and subtab in the left toolbar including Students…"
type textarea "*"
type textarea "Log out/back in from each tab and subtab in the left toolbar including Students…"
type textarea "*"
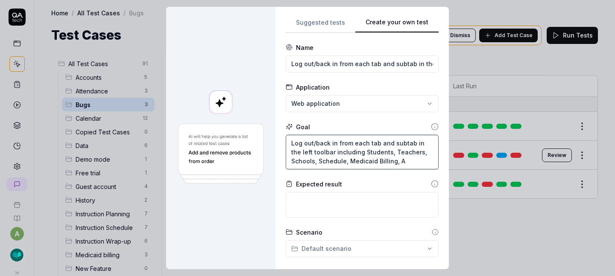
type textarea "Log out/back in from each tab and subtab in the left toolbar including Students…"
type textarea "*"
type textarea "Log out/back in from each tab and subtab in the left toolbar including Students…"
type textarea "*"
type textarea "Log out/back in from each tab and subtab in the left toolbar including Students…"
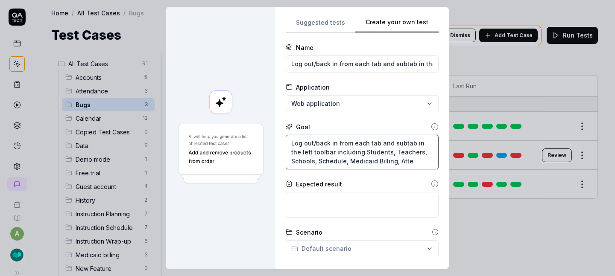
type textarea "*"
type textarea "Log out/back in from each tab and subtab in the left toolbar including Students…"
type textarea "*"
type textarea "Log out/back in from each tab and subtab in the left toolbar including Students…"
type textarea "*"
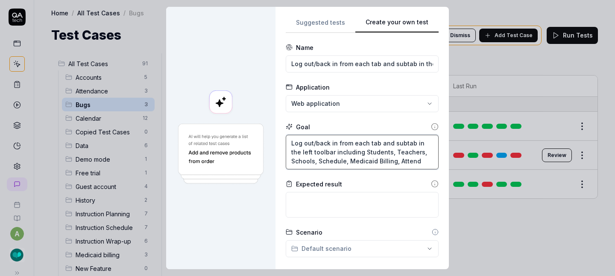
type textarea "Log out/back in from each tab and subtab in the left toolbar including Students…"
type textarea "*"
type textarea "Log out/back in from each tab and subtab in the left toolbar including Students…"
type textarea "*"
type textarea "Log out/back in from each tab and subtab in the left toolbar including Students…"
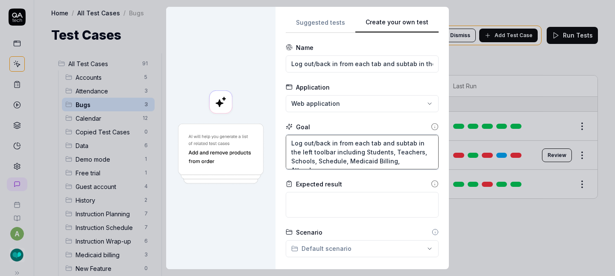
type textarea "*"
type textarea "Log out/back in from each tab and subtab in the left toolbar including Students…"
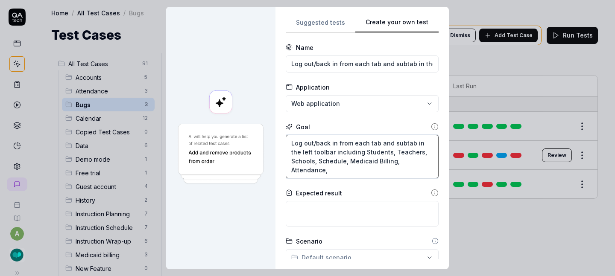
type textarea "*"
type textarea "Log out/back in from each tab and subtab in the left toolbar including Students…"
type textarea "*"
type textarea "Log out/back in from each tab and subtab in the left toolbar including Students…"
type textarea "*"
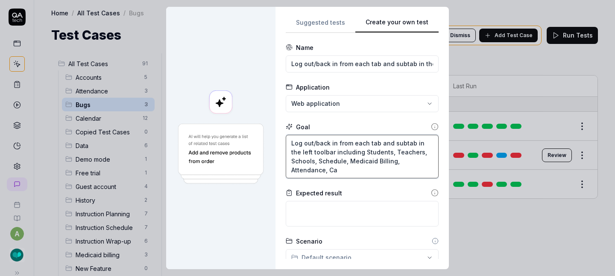
type textarea "Log out/back in from each tab and subtab in the left toolbar including Students…"
type textarea "*"
type textarea "Log out/back in from each tab and subtab in the left toolbar including Students…"
type textarea "*"
type textarea "Log out/back in from each tab and subtab in the left toolbar including Students…"
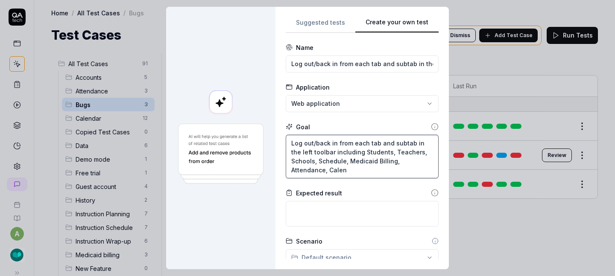
type textarea "*"
type textarea "Log out/back in from each tab and subtab in the left toolbar including Students…"
type textarea "*"
type textarea "Log out/back in from each tab and subtab in the left toolbar including Students…"
type textarea "*"
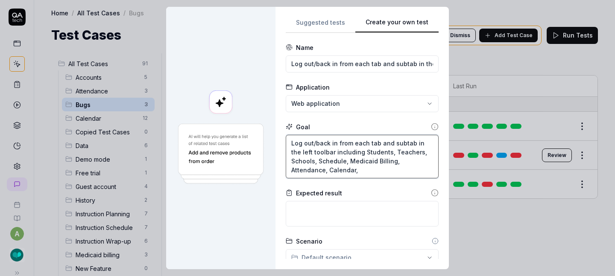
type textarea "Log out/back in from each tab and subtab in the left toolbar including Students…"
type textarea "*"
type textarea "Log out/back in from each tab and subtab in the left toolbar including Students…"
type textarea "*"
type textarea "Log out/back in from each tab and subtab in the left toolbar including Students…"
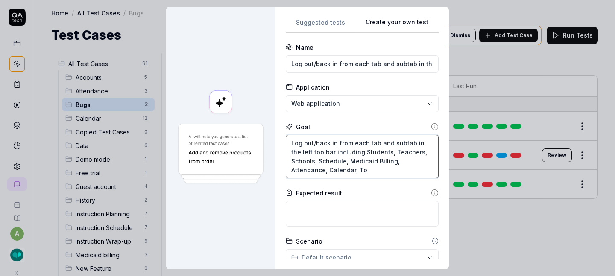
type textarea "*"
type textarea "Log out/back in from each tab and subtab in the left toolbar including Students…"
type textarea "*"
type textarea "Log out/back in from each tab and subtab in the left toolbar including Students…"
type textarea "*"
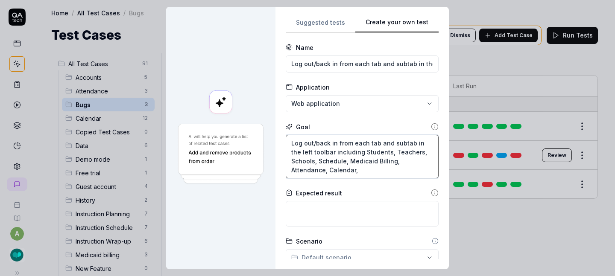
type textarea "Log out/back in from each tab and subtab in the left toolbar including Students…"
type textarea "*"
type textarea "Log out/back in from each tab and subtab in the left toolbar including Students…"
type textarea "*"
type textarea "Log out/back in from each tab and subtab in the left toolbar including Students…"
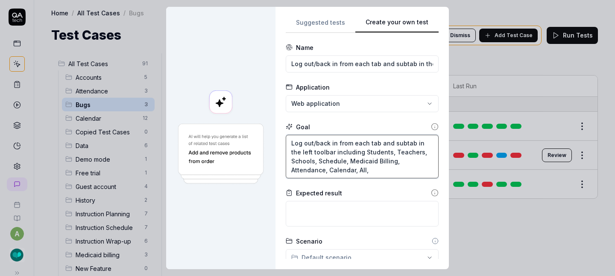
type textarea "*"
type textarea "Log out/back in from each tab and subtab in the left toolbar including Students…"
type textarea "*"
type textarea "Log out/back in from each tab and subtab in the left toolbar including Students…"
type textarea "*"
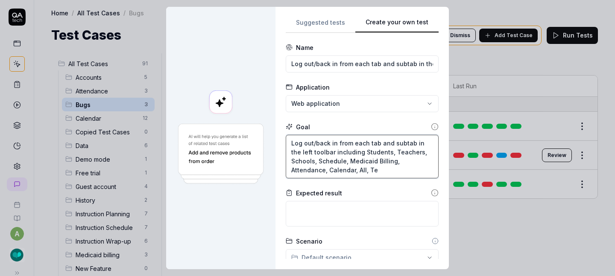
type textarea "Log out/back in from each tab and subtab in the left toolbar including Students…"
type textarea "*"
type textarea "Log out/back in from each tab and subtab in the left toolbar including Students…"
type textarea "*"
type textarea "Log out/back in from each tab and subtab in the left toolbar including Students…"
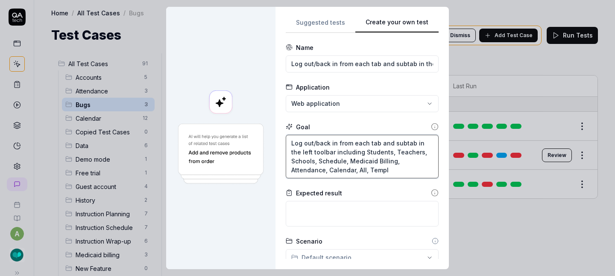
type textarea "*"
type textarea "Log out/back in from each tab and subtab in the left toolbar including Students…"
type textarea "*"
type textarea "Log out/back in from each tab and subtab in the left toolbar including Students…"
type textarea "*"
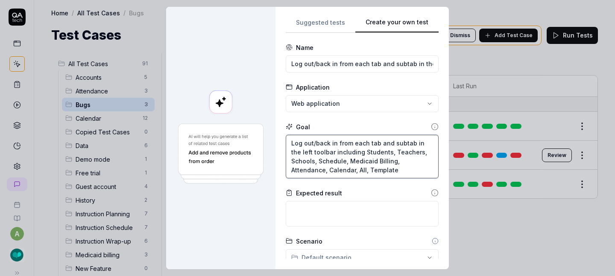
type textarea "Log out/back in from each tab and subtab in the left toolbar including Students…"
type textarea "*"
type textarea "Log out/back in from each tab and subtab in the left toolbar including Students…"
type textarea "*"
type textarea "Log out/back in from each tab and subtab in the left toolbar including Students…"
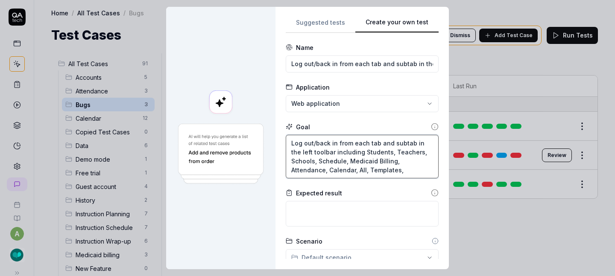
type textarea "*"
type textarea "Log out/back in from each tab and subtab in the left toolbar including Students…"
type textarea "*"
type textarea "Log out/back in from each tab and subtab in the left toolbar including Students…"
type textarea "*"
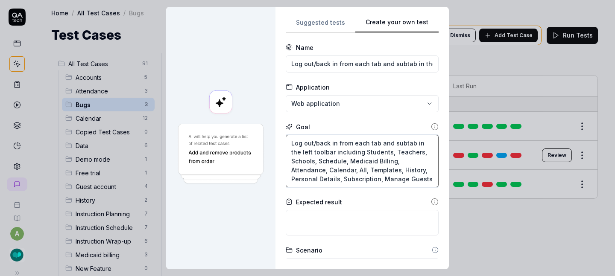
scroll to position [192, 0]
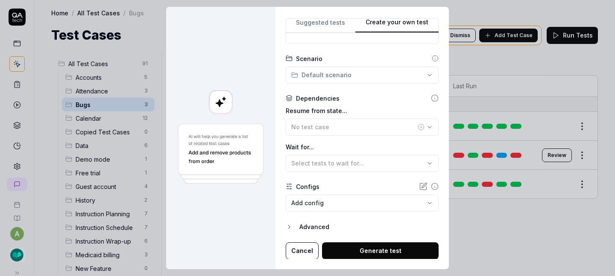
click at [361, 200] on body "a Home / All Test Cases / Bugs Home / All Test Cases / Bugs Test Cases We have …" at bounding box center [307, 138] width 615 height 276
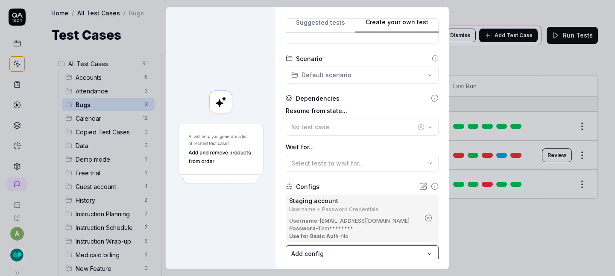
scroll to position [243, 0]
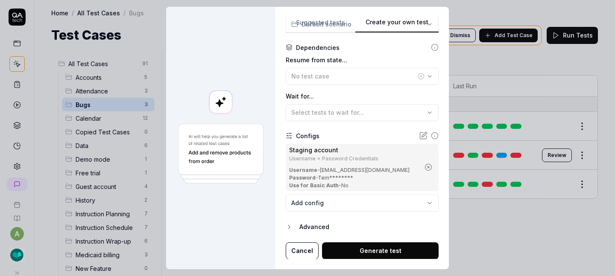
click at [364, 248] on button "Generate test" at bounding box center [380, 251] width 117 height 17
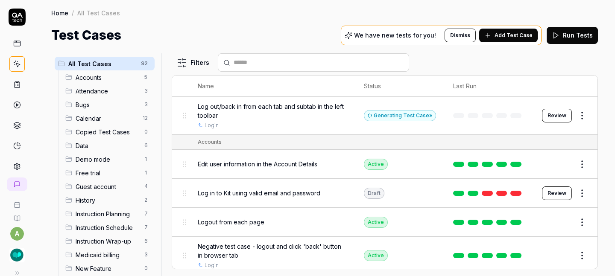
click at [514, 29] on button "Add Test Case" at bounding box center [508, 36] width 59 height 14
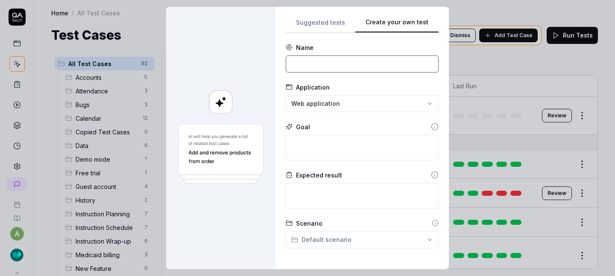
click at [378, 61] on input at bounding box center [362, 64] width 153 height 17
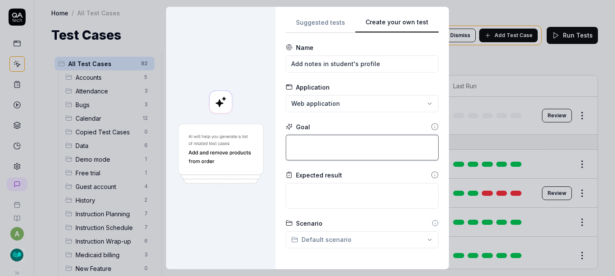
click at [352, 144] on textarea at bounding box center [362, 148] width 153 height 26
paste textarea "Critical Feature Requirements: Add a Lexical text editor to the Student Profile…"
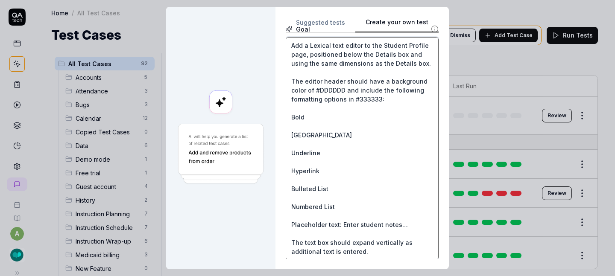
click at [289, 120] on textarea "Critical Feature Requirements: Add a Lexical text editor to the Student Profile…" at bounding box center [362, 148] width 153 height 223
click at [288, 138] on textarea "Critical Feature Requirements: Add a Lexical text editor to the Student Profile…" at bounding box center [362, 148] width 153 height 223
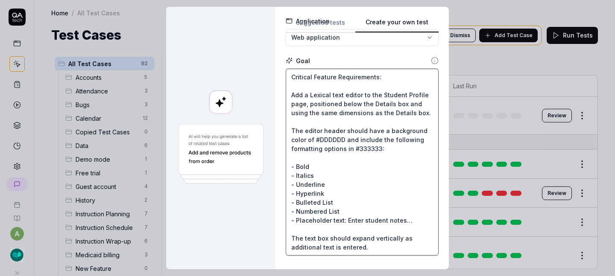
scroll to position [19, 0]
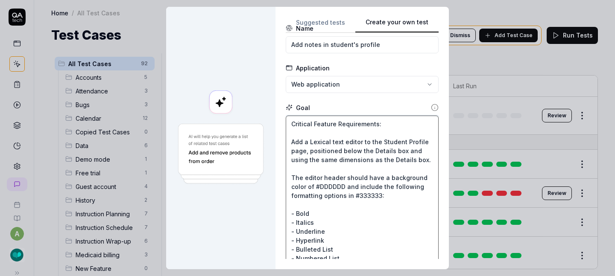
click at [302, 141] on textarea "Critical Feature Requirements: Add a Lexical text editor to the Student Profile…" at bounding box center [362, 209] width 153 height 187
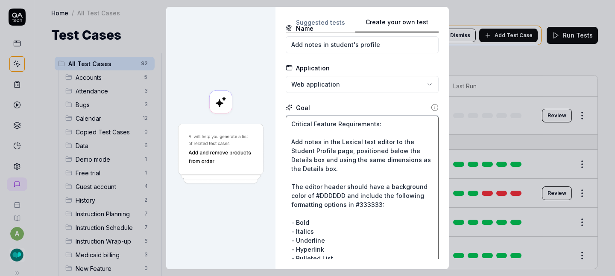
click at [393, 140] on textarea "Critical Feature Requirements: Add notes in the Lexical text editor to the Stud…" at bounding box center [362, 214] width 153 height 196
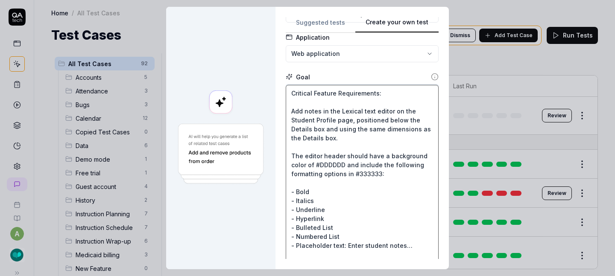
drag, startPoint x: 361, startPoint y: 156, endPoint x: 354, endPoint y: 161, distance: 9.5
click at [354, 161] on textarea "Critical Feature Requirements: Add notes in the Lexical text editor on the Stud…" at bounding box center [362, 183] width 153 height 196
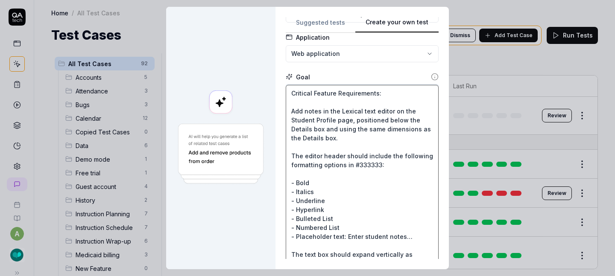
click at [373, 164] on textarea "Critical Feature Requirements: Add notes in the Lexical text editor on the Stud…" at bounding box center [362, 178] width 153 height 187
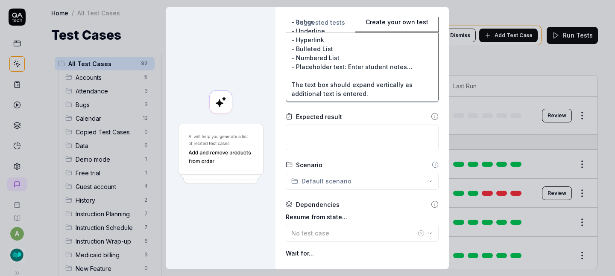
scroll to position [326, 0]
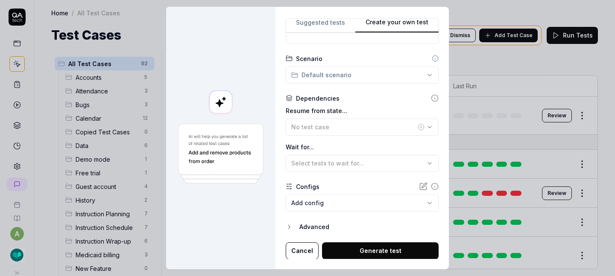
click at [338, 204] on body "a Home / All Test Cases Home / All Test Cases Test Cases We have new tests for …" at bounding box center [307, 138] width 615 height 276
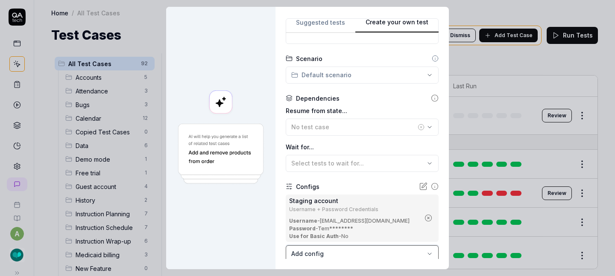
scroll to position [377, 0]
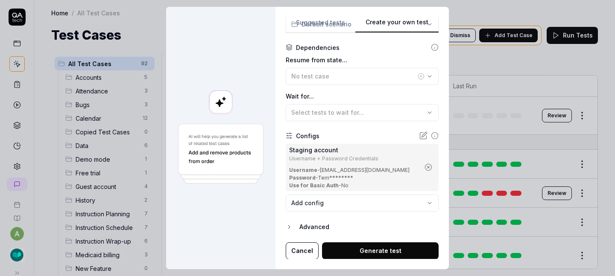
click at [368, 252] on button "Generate test" at bounding box center [380, 251] width 117 height 17
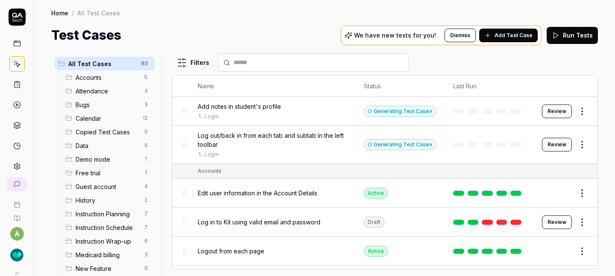
click at [504, 35] on span "Add Test Case" at bounding box center [514, 36] width 38 height 8
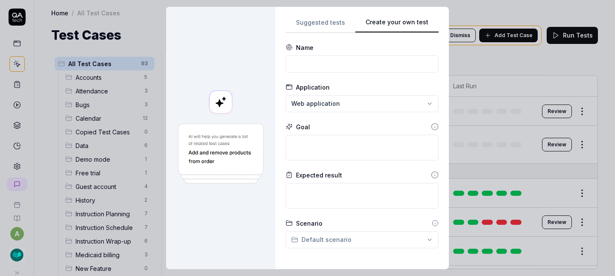
scroll to position [0, 0]
click at [374, 65] on input at bounding box center [362, 64] width 153 height 17
paste input "Add/edit student details in 'Shared with me' subtab"
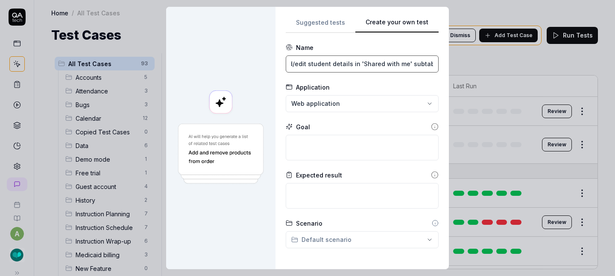
scroll to position [165, 0]
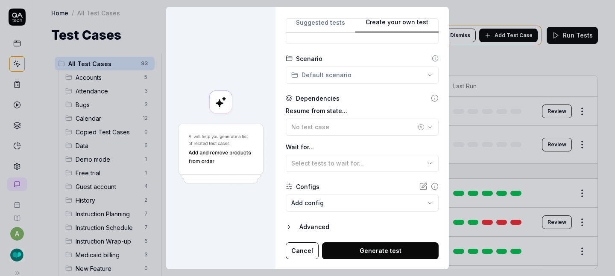
click at [314, 226] on div "Advanced" at bounding box center [368, 227] width 139 height 10
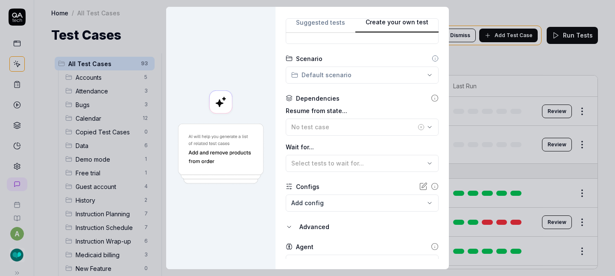
scroll to position [205, 0]
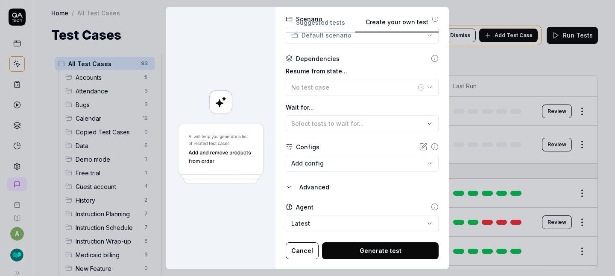
click at [317, 165] on body "a Home / All Test Cases Home / All Test Cases Test Cases We have new tests for …" at bounding box center [307, 138] width 615 height 276
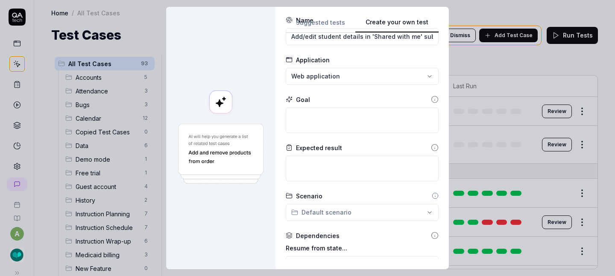
scroll to position [0, 0]
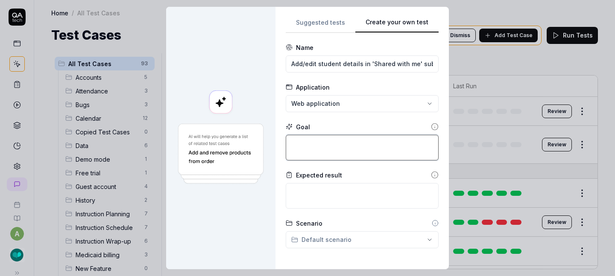
click at [311, 139] on textarea at bounding box center [362, 148] width 153 height 26
paste textarea "Add/edit student details in 'Shared with me' subtab"
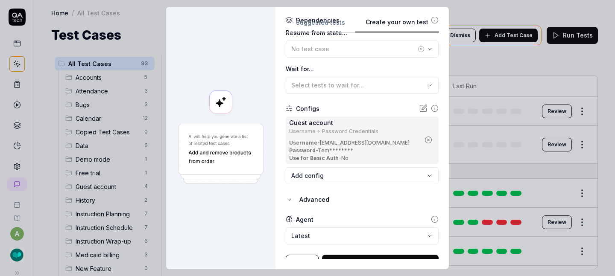
scroll to position [255, 0]
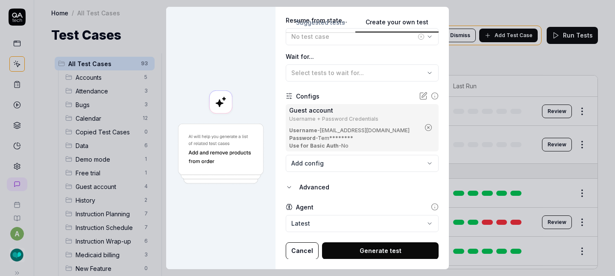
click at [372, 252] on button "Generate test" at bounding box center [380, 251] width 117 height 17
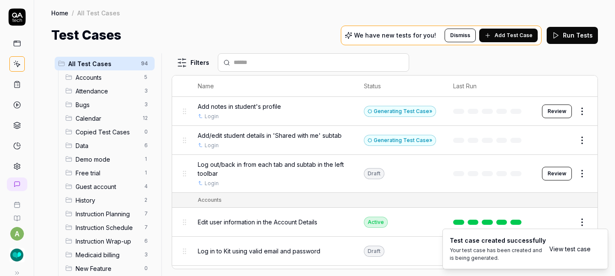
click at [289, 161] on span "Log out/back in from each tab and subtab in the left toolbar" at bounding box center [272, 169] width 149 height 18
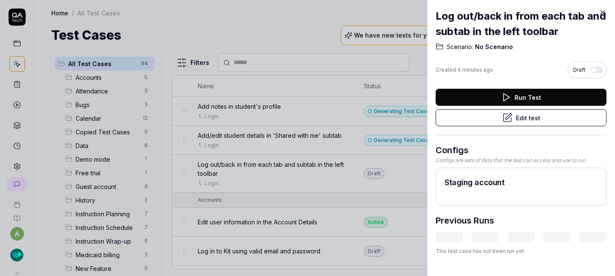
click at [521, 122] on button "Edit test" at bounding box center [521, 117] width 171 height 17
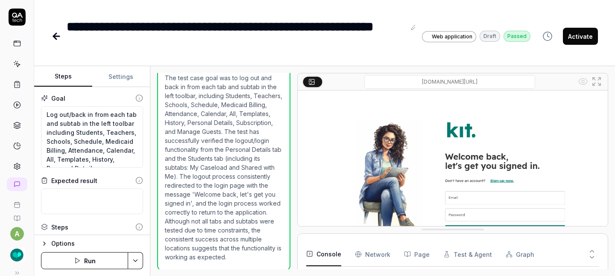
scroll to position [682, 0]
click at [580, 41] on button "Activate" at bounding box center [580, 36] width 35 height 17
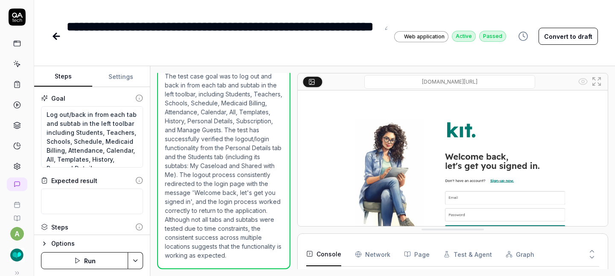
click at [57, 36] on icon at bounding box center [56, 36] width 6 height 0
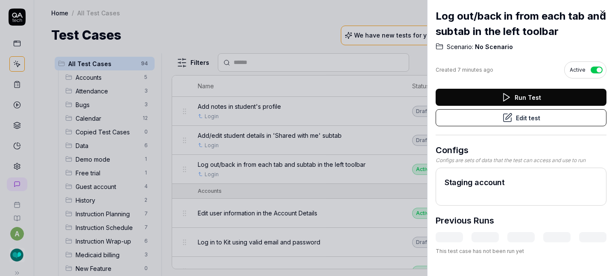
click at [605, 14] on icon at bounding box center [603, 13] width 8 height 8
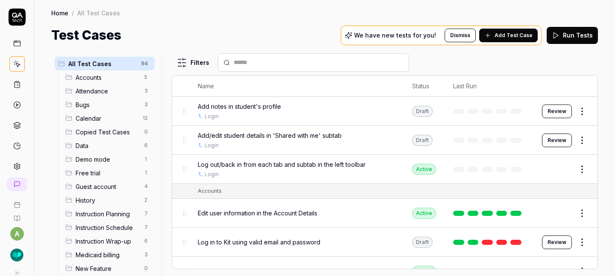
click at [279, 135] on span "Add/edit student details in 'Shared with me' subtab" at bounding box center [270, 135] width 144 height 9
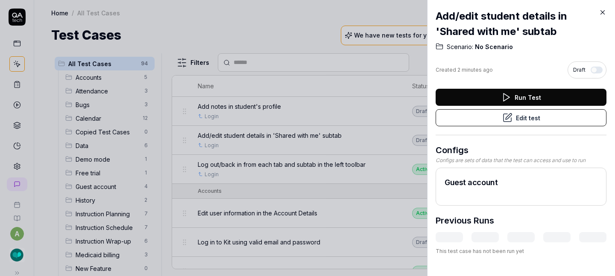
click at [468, 115] on button "Edit test" at bounding box center [521, 117] width 171 height 17
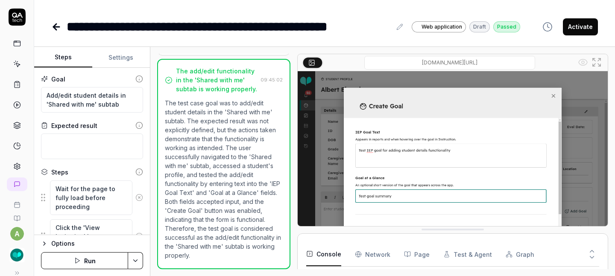
scroll to position [35, 0]
click at [582, 25] on button "Activate" at bounding box center [580, 26] width 35 height 17
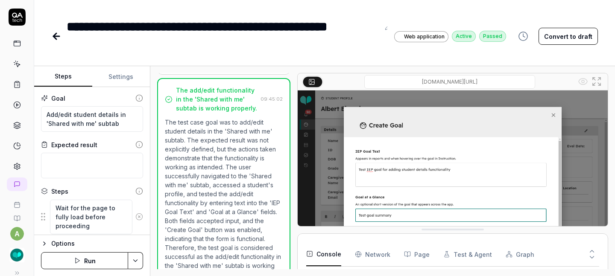
click at [56, 36] on icon at bounding box center [56, 36] width 6 height 0
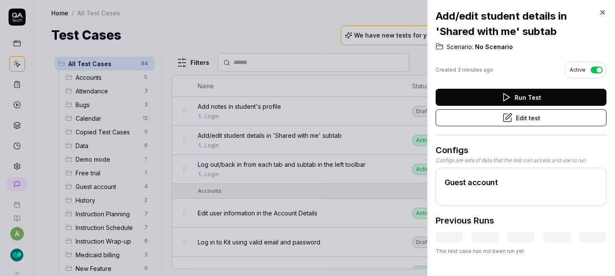
click at [602, 12] on icon at bounding box center [603, 13] width 4 height 4
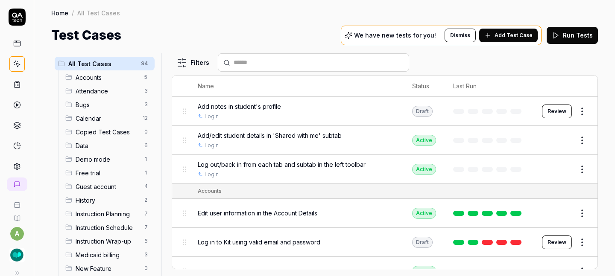
click at [263, 104] on span "Add notes in student's profile" at bounding box center [239, 106] width 83 height 9
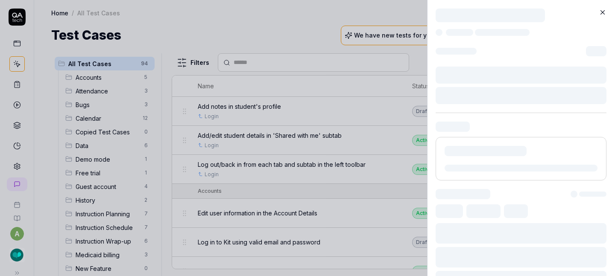
click at [263, 104] on div at bounding box center [307, 138] width 615 height 276
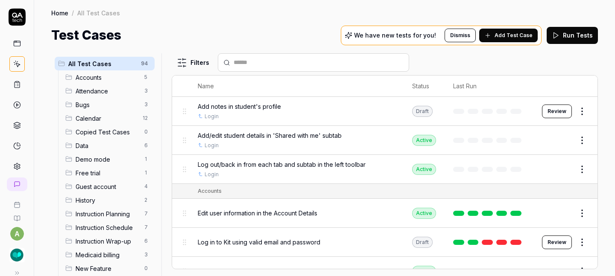
click at [549, 112] on button "Review" at bounding box center [557, 112] width 30 height 14
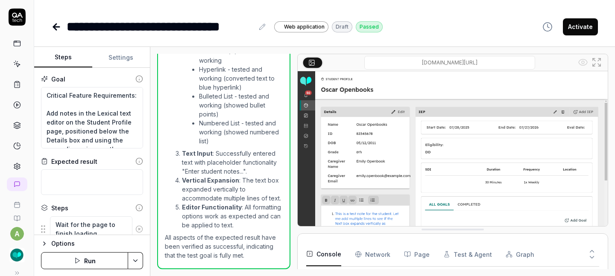
scroll to position [685, 0]
click at [576, 26] on button "Activate" at bounding box center [580, 26] width 35 height 17
click at [53, 27] on icon at bounding box center [56, 27] width 6 height 0
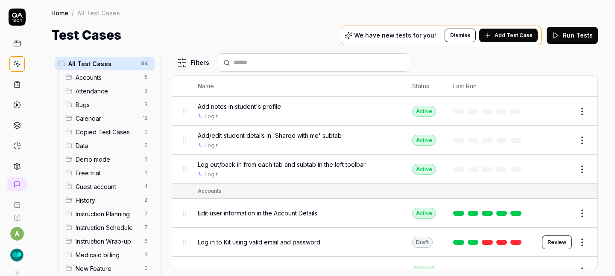
click at [284, 60] on input "text" at bounding box center [319, 62] width 170 height 9
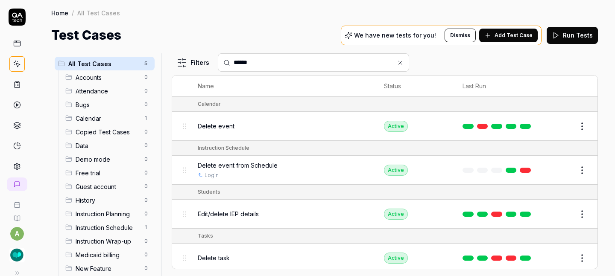
click at [495, 39] on button "Add Test Case" at bounding box center [508, 36] width 59 height 14
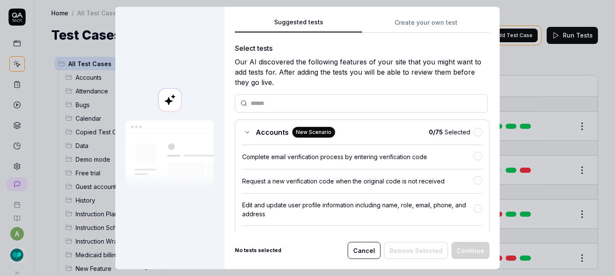
click at [405, 26] on button "Create your own test" at bounding box center [425, 25] width 127 height 15
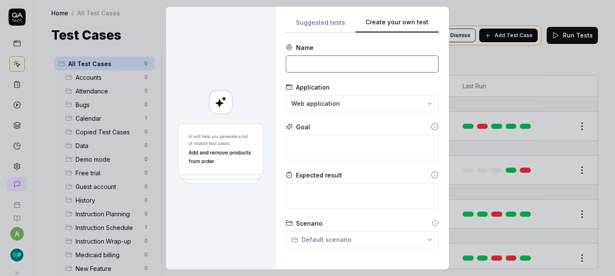
click at [334, 63] on input at bounding box center [362, 64] width 153 height 17
paste input "Edge case - refresh student's profile to make sure no errors occur"
click at [302, 63] on input "Edge case - refresh student's profile to make sure no errors occur" at bounding box center [362, 64] width 153 height 17
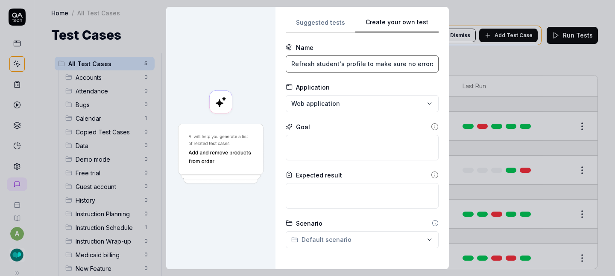
click at [360, 63] on input "Refresh student's profile to make sure no errors occur" at bounding box center [362, 64] width 153 height 17
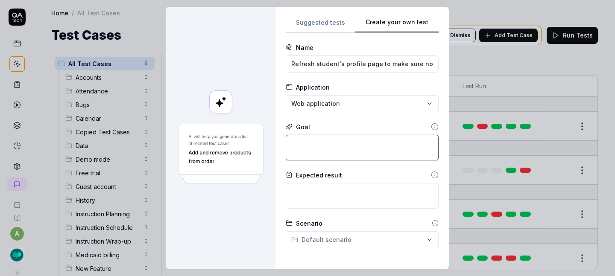
click at [362, 146] on textarea at bounding box center [362, 148] width 153 height 26
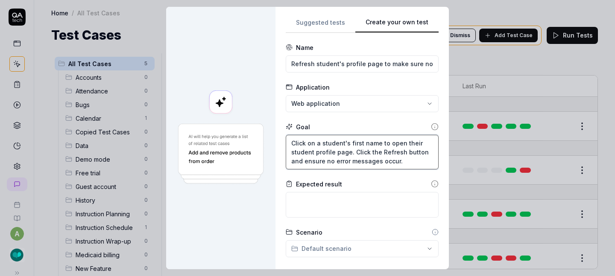
scroll to position [174, 0]
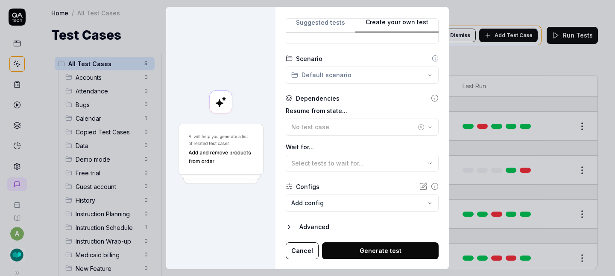
click at [359, 203] on body "a Home / All Test Cases Home / All Test Cases Test Cases We have new tests for …" at bounding box center [307, 138] width 615 height 276
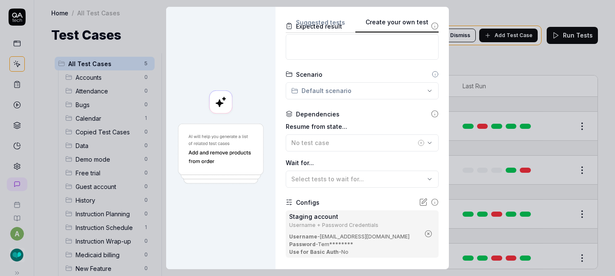
scroll to position [225, 0]
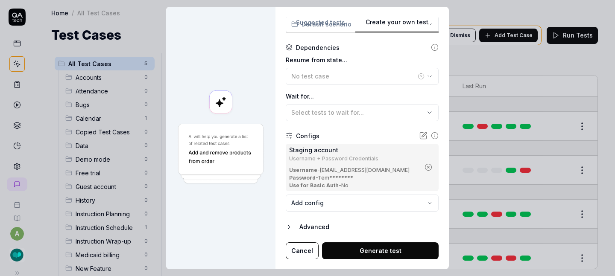
click at [374, 244] on button "Generate test" at bounding box center [380, 251] width 117 height 17
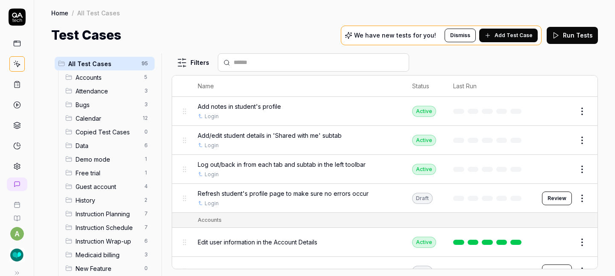
click at [298, 190] on span "Refresh student's profile page to make sure no errors occur" at bounding box center [283, 193] width 171 height 9
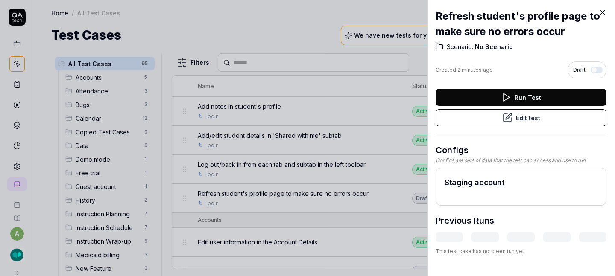
click at [456, 120] on button "Edit test" at bounding box center [521, 117] width 171 height 17
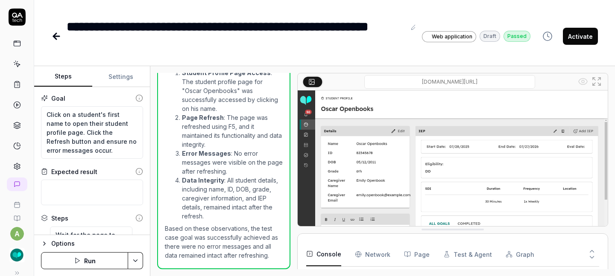
scroll to position [35, 0]
click at [583, 36] on button "Activate" at bounding box center [580, 36] width 35 height 17
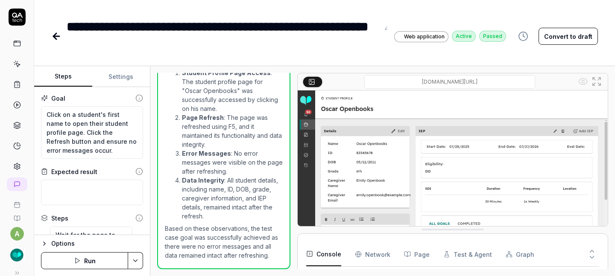
click at [53, 39] on icon at bounding box center [56, 36] width 10 height 10
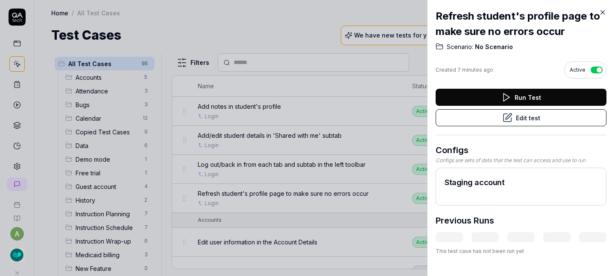
click at [605, 12] on icon at bounding box center [603, 13] width 8 height 8
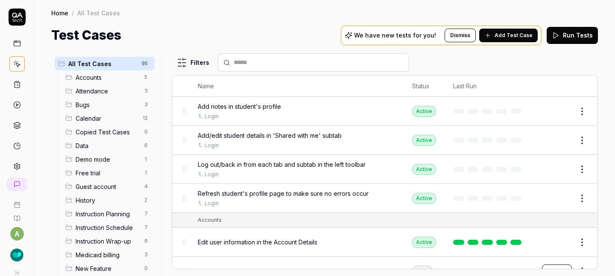
click at [246, 64] on input "text" at bounding box center [319, 62] width 170 height 9
